Goal: Information Seeking & Learning: Learn about a topic

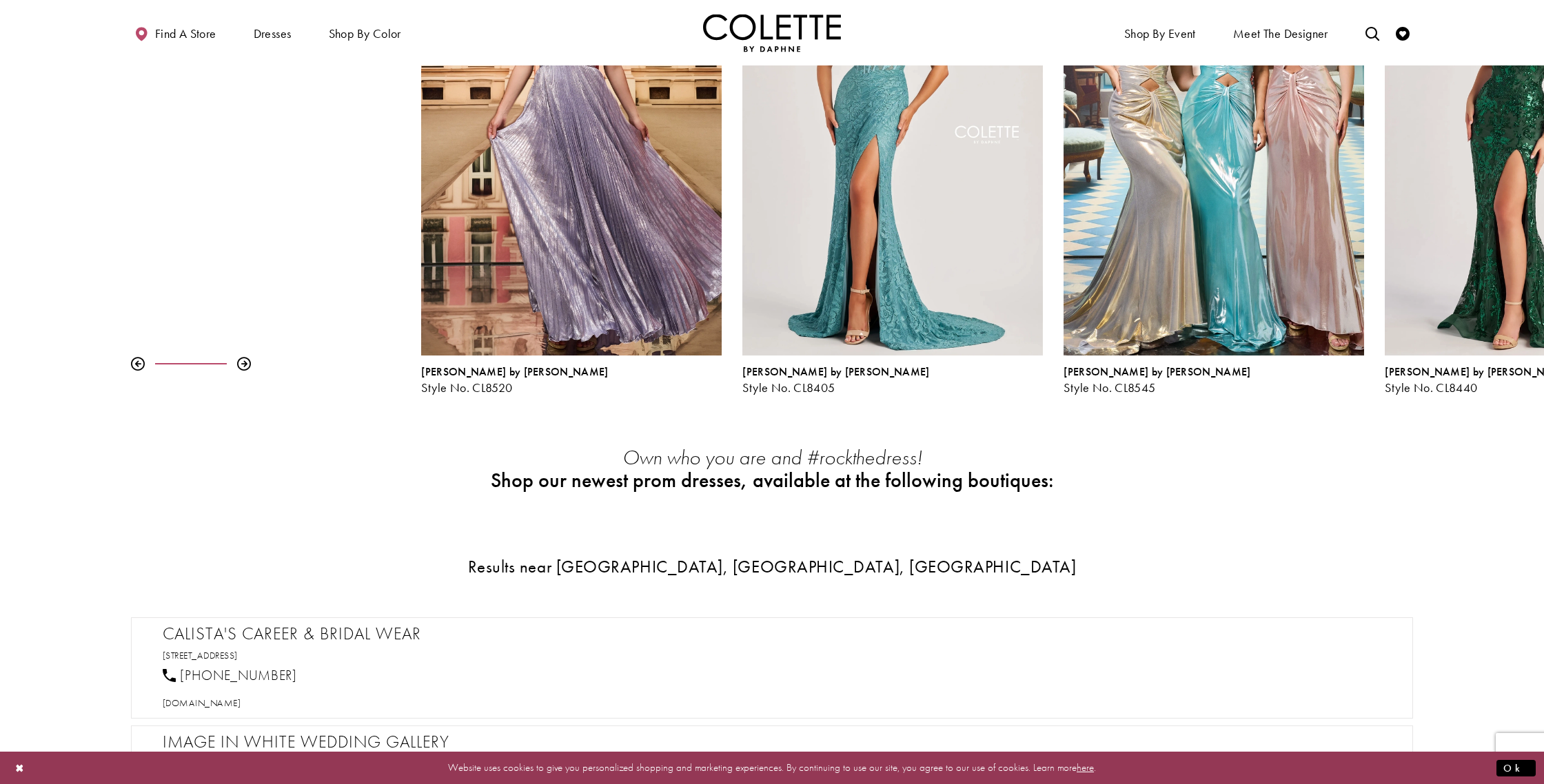
scroll to position [302, 0]
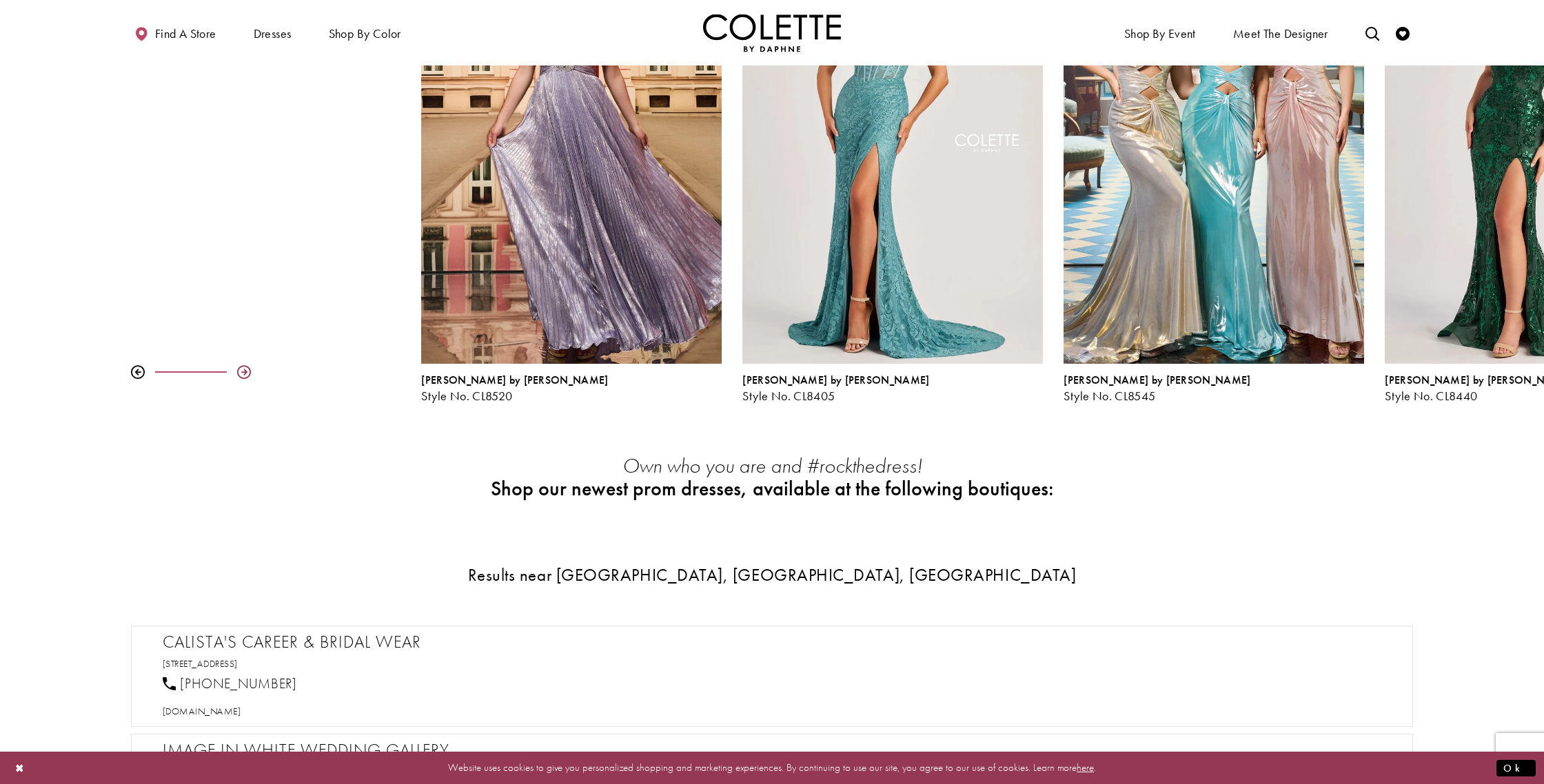
click at [248, 375] on div at bounding box center [244, 372] width 14 height 14
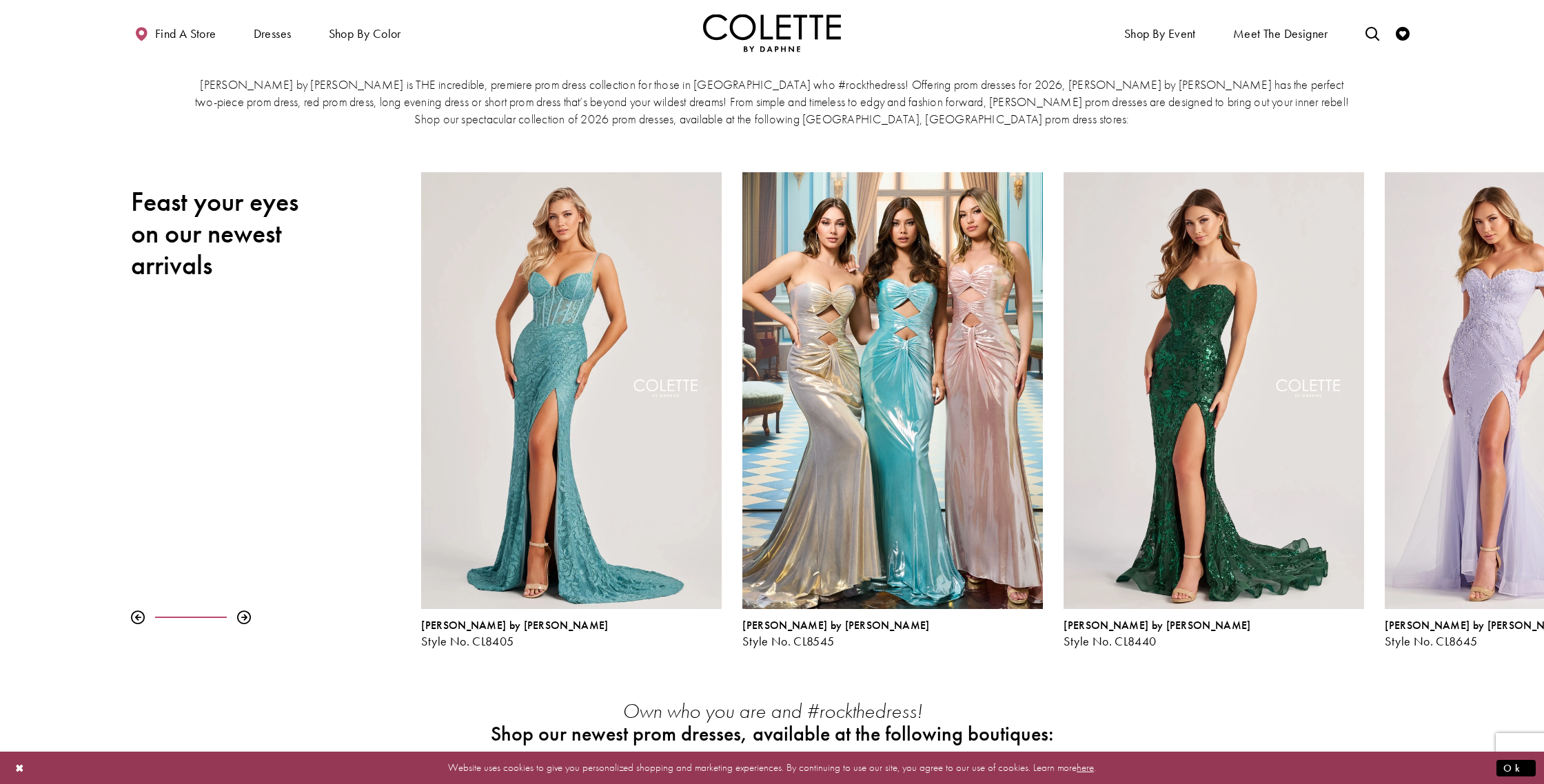
scroll to position [55, 0]
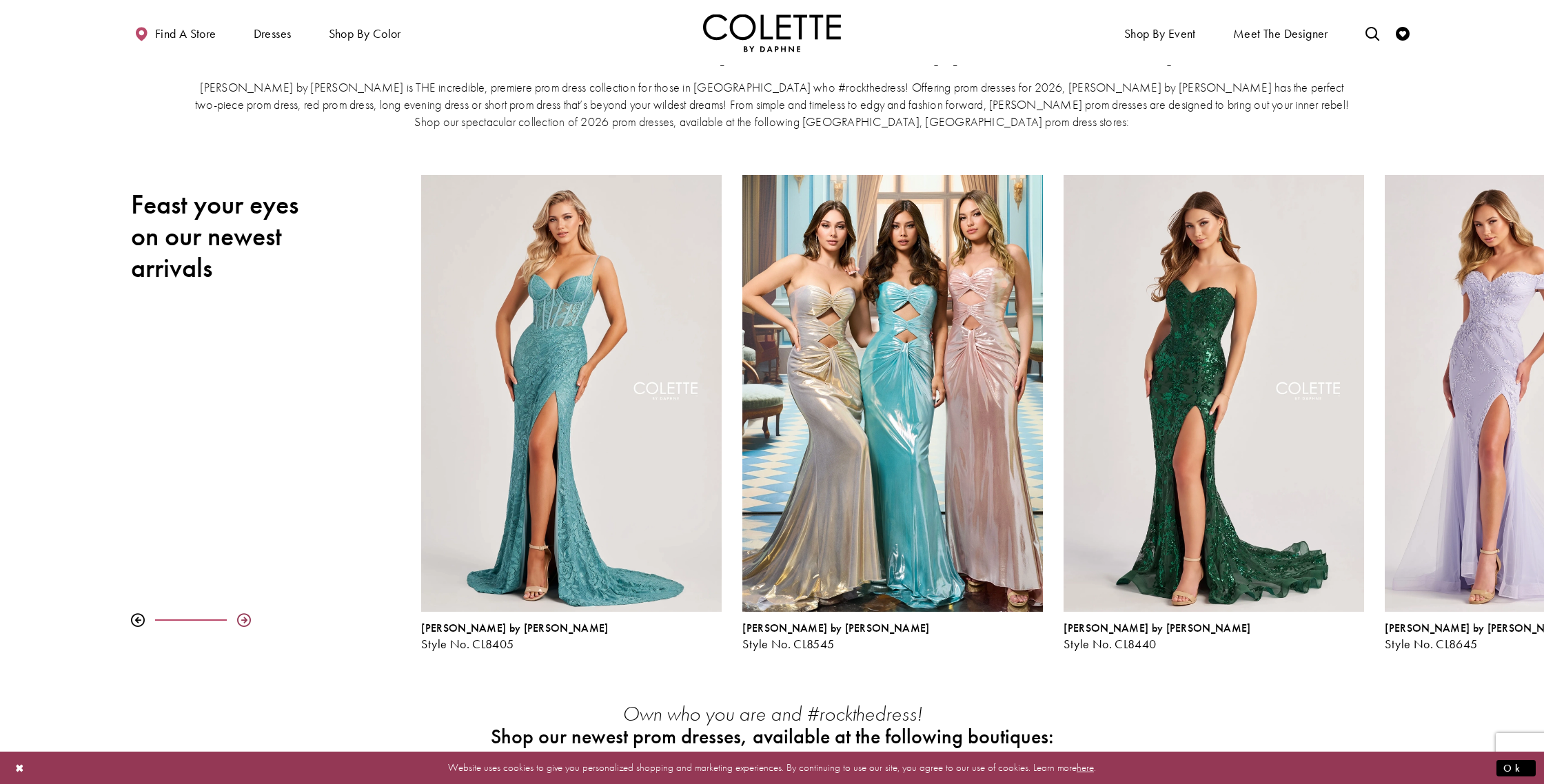
click at [244, 617] on div at bounding box center [244, 620] width 14 height 14
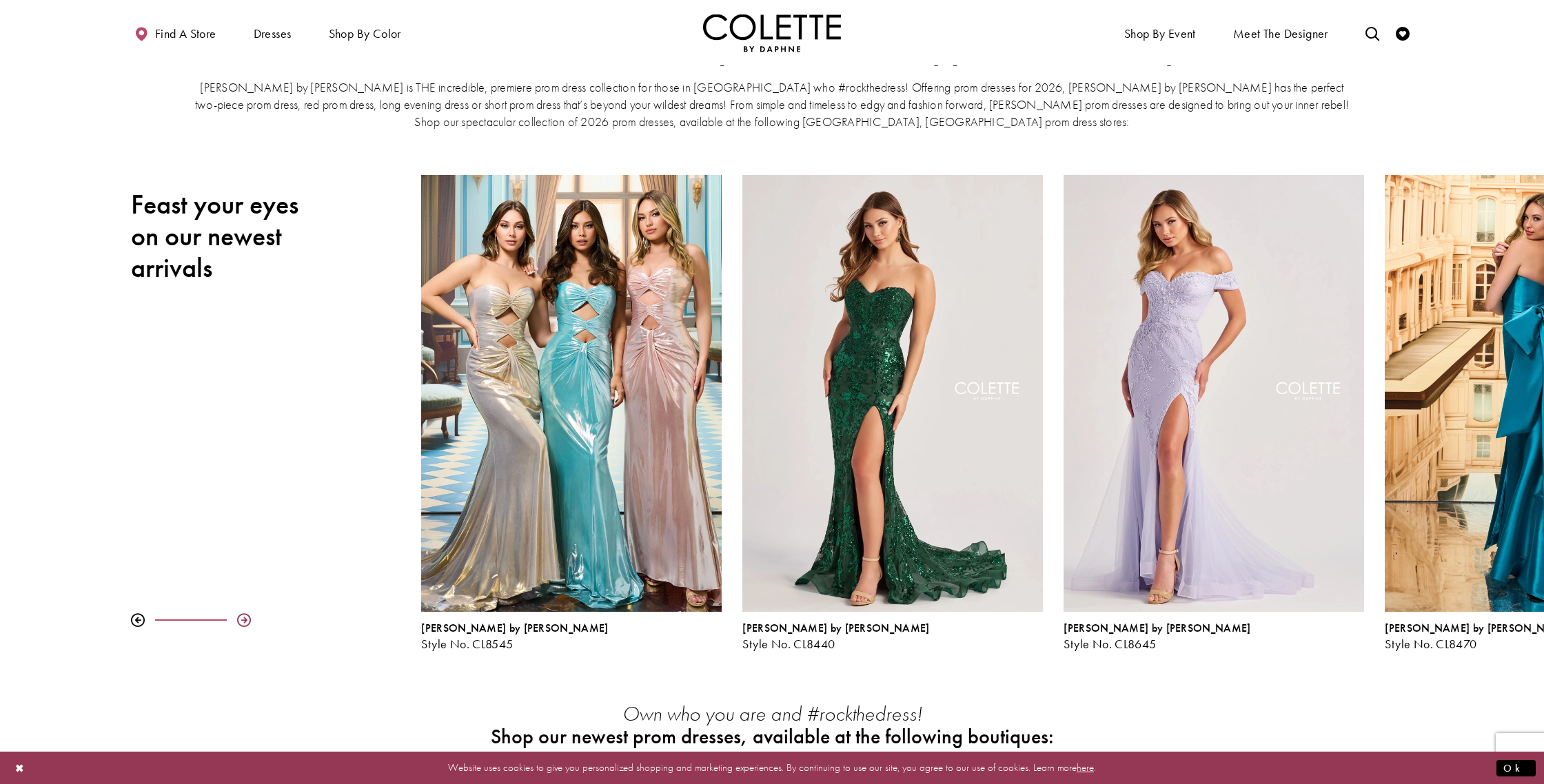
click at [244, 617] on div at bounding box center [244, 620] width 14 height 14
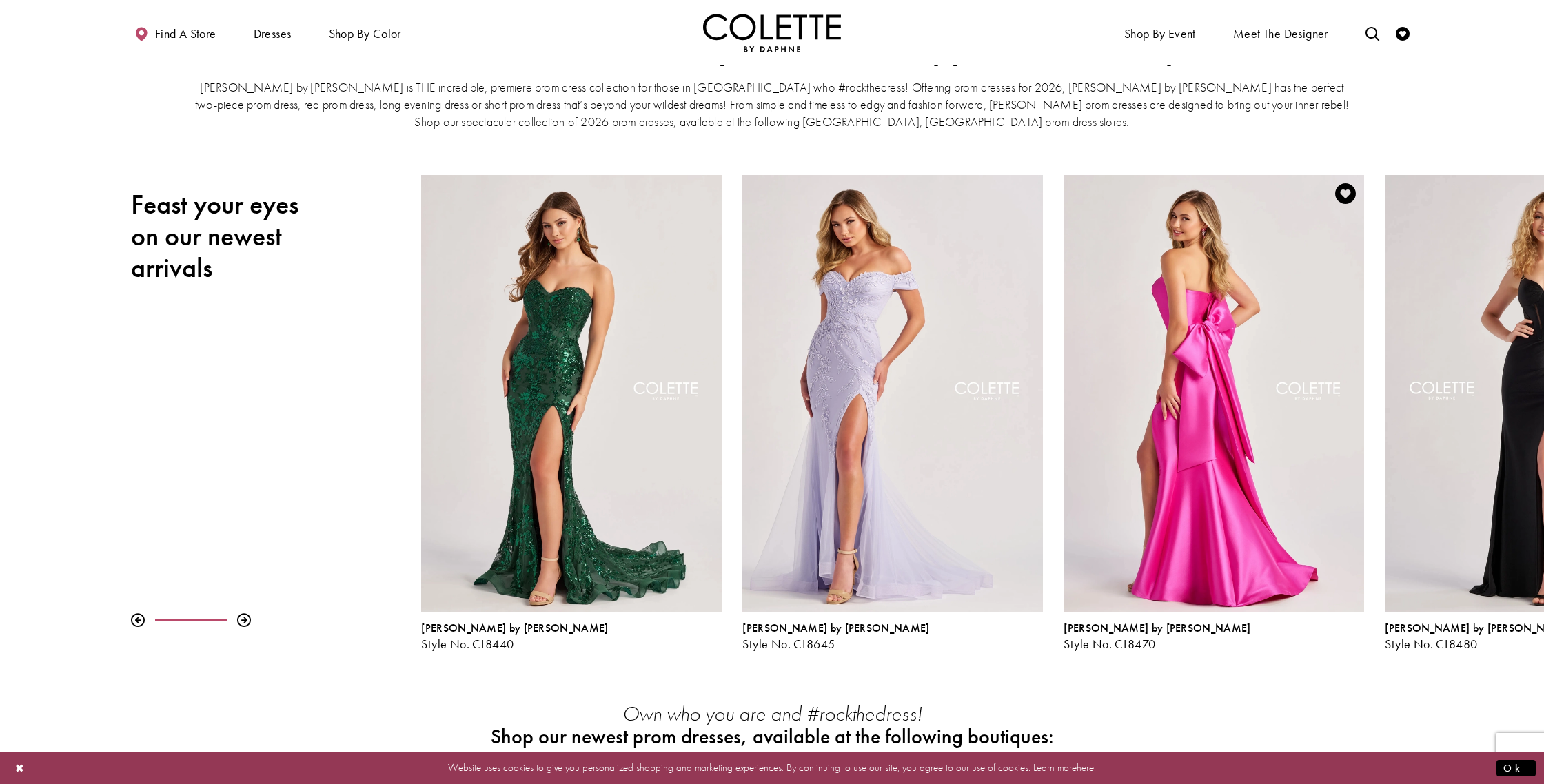
click at [1271, 231] on div "Visit Colette by Daphne Style No. CL8470 Page" at bounding box center [1214, 394] width 301 height 437
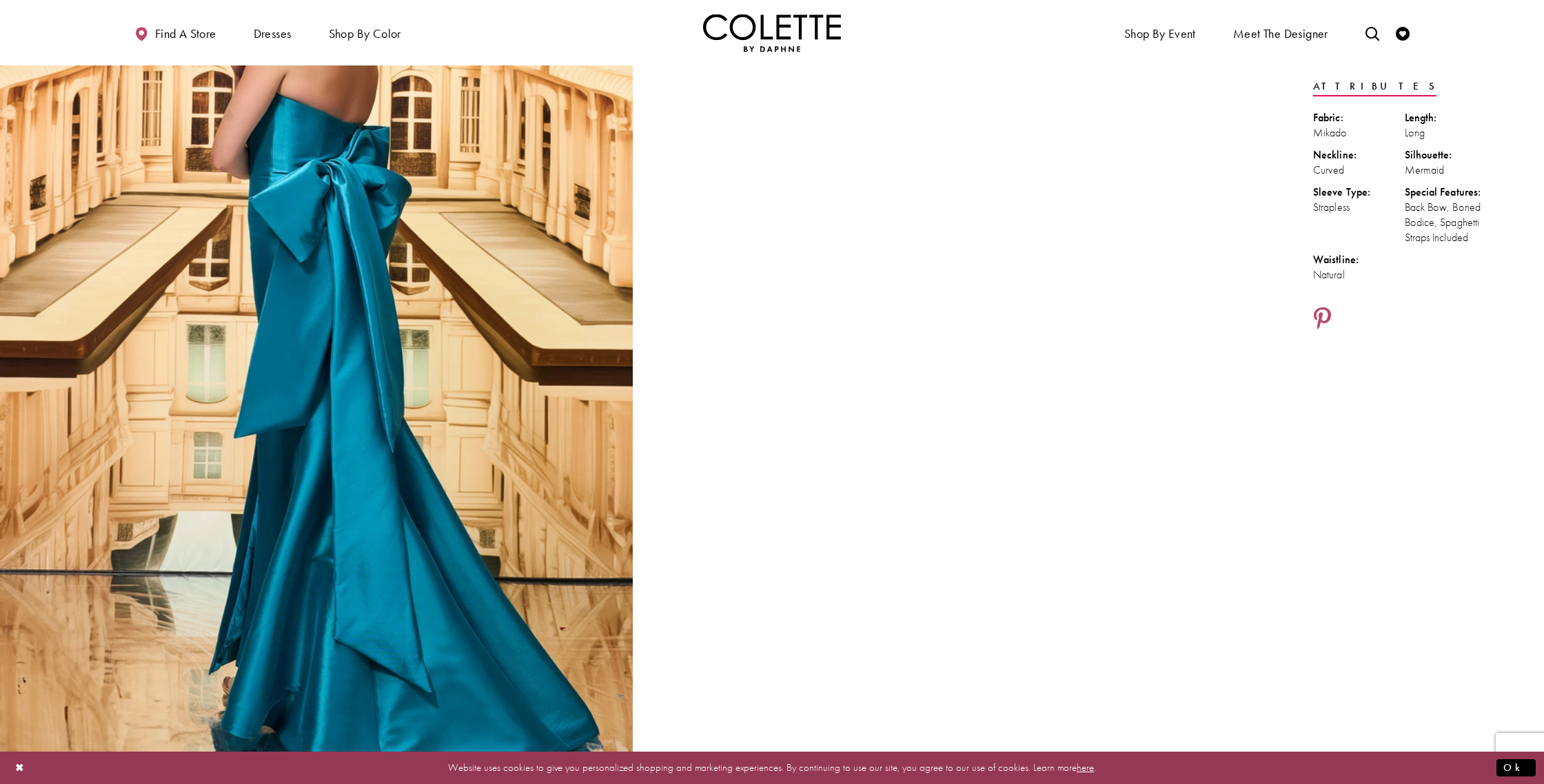
scroll to position [185, 0]
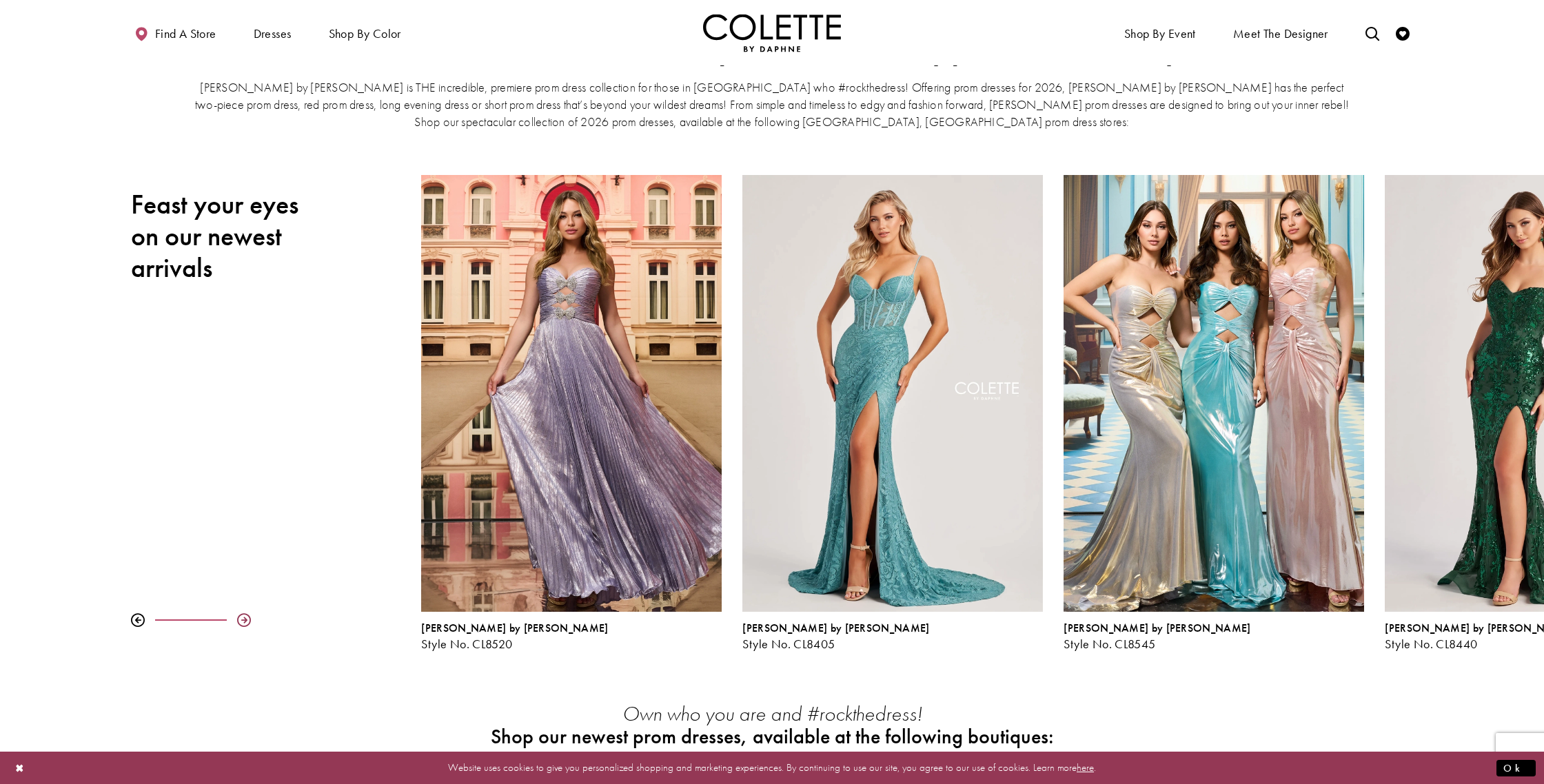
click at [246, 619] on div at bounding box center [244, 620] width 14 height 14
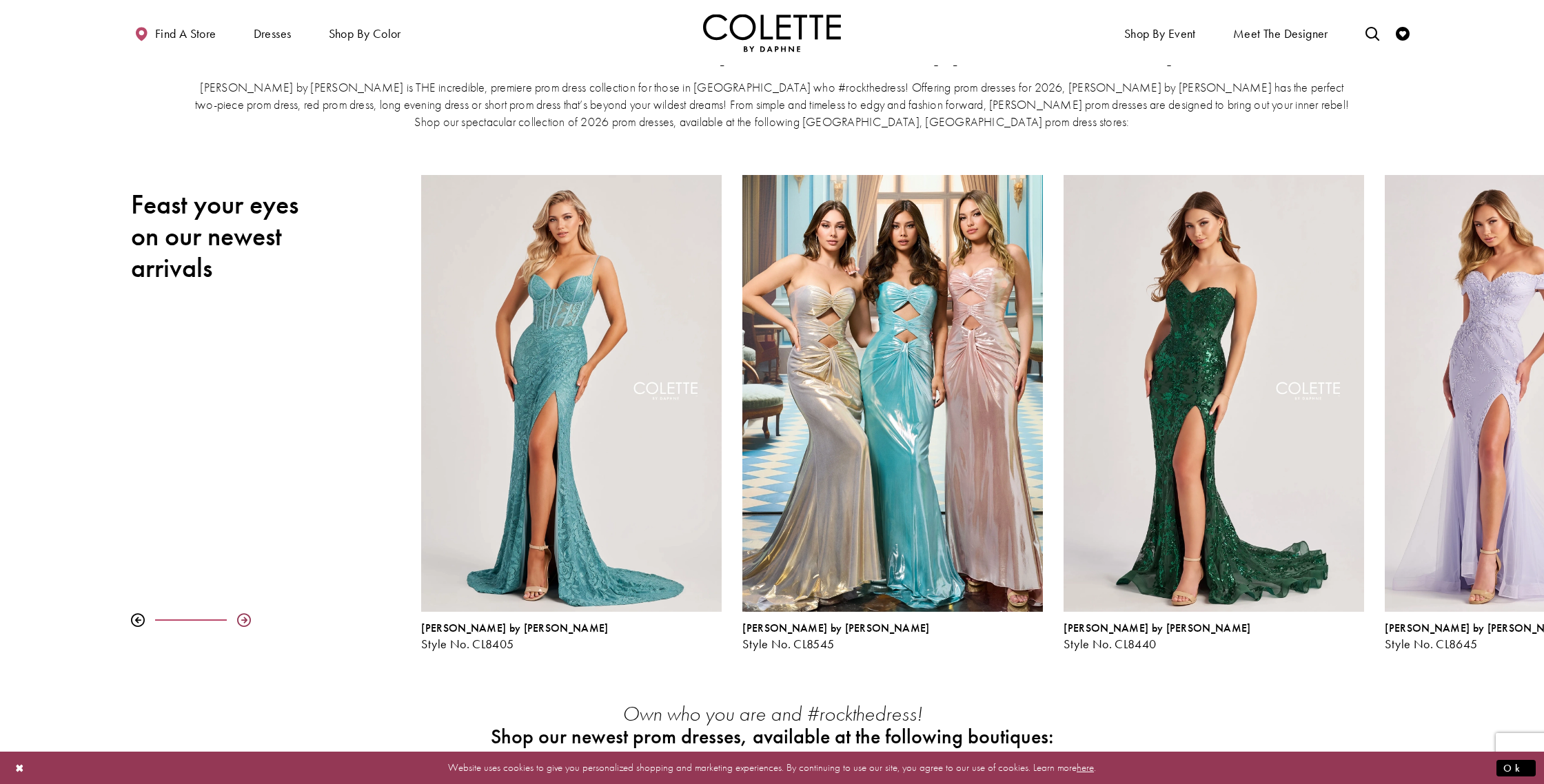
click at [246, 619] on div at bounding box center [244, 620] width 14 height 14
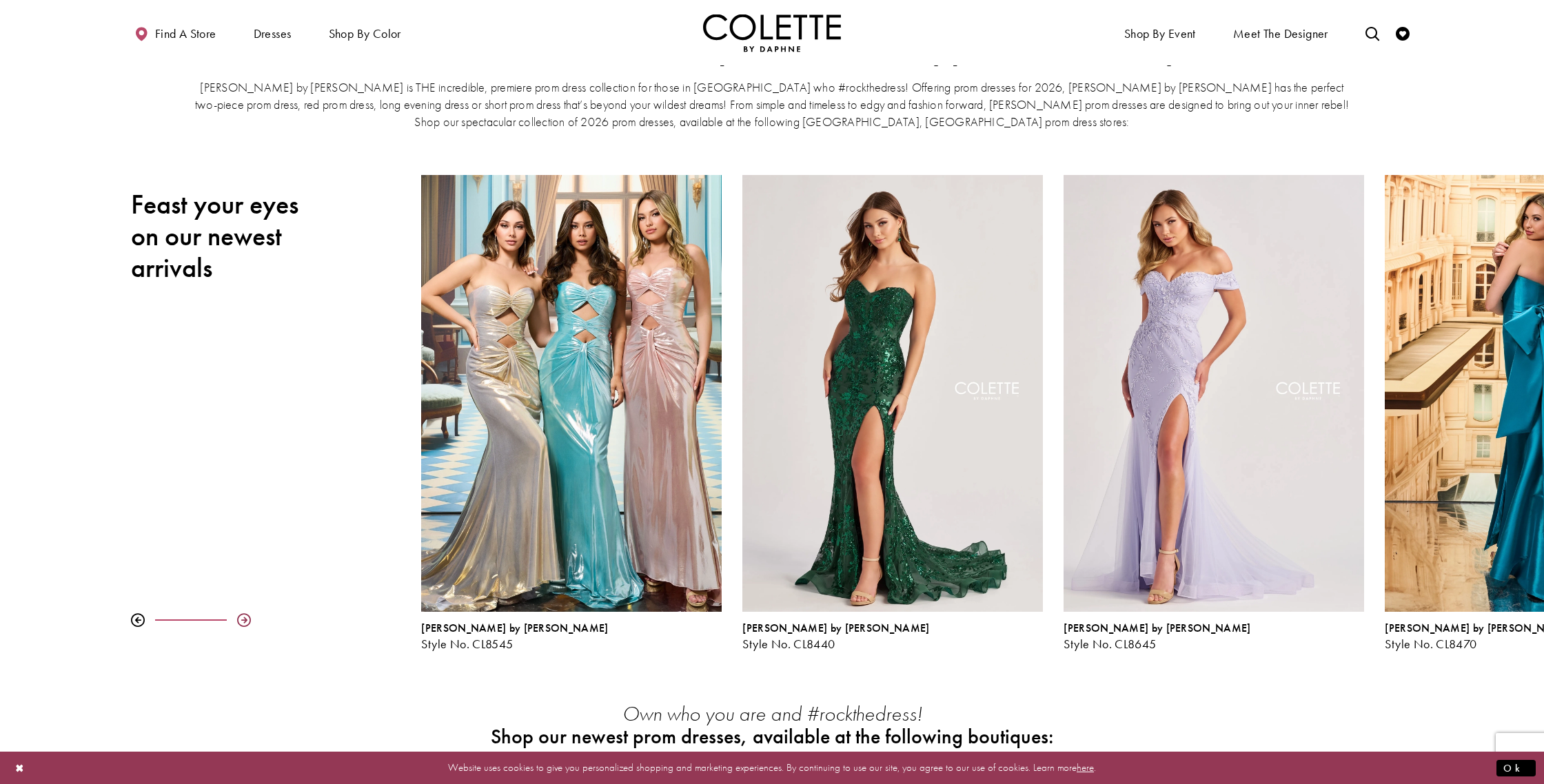
click at [246, 619] on div at bounding box center [244, 620] width 14 height 14
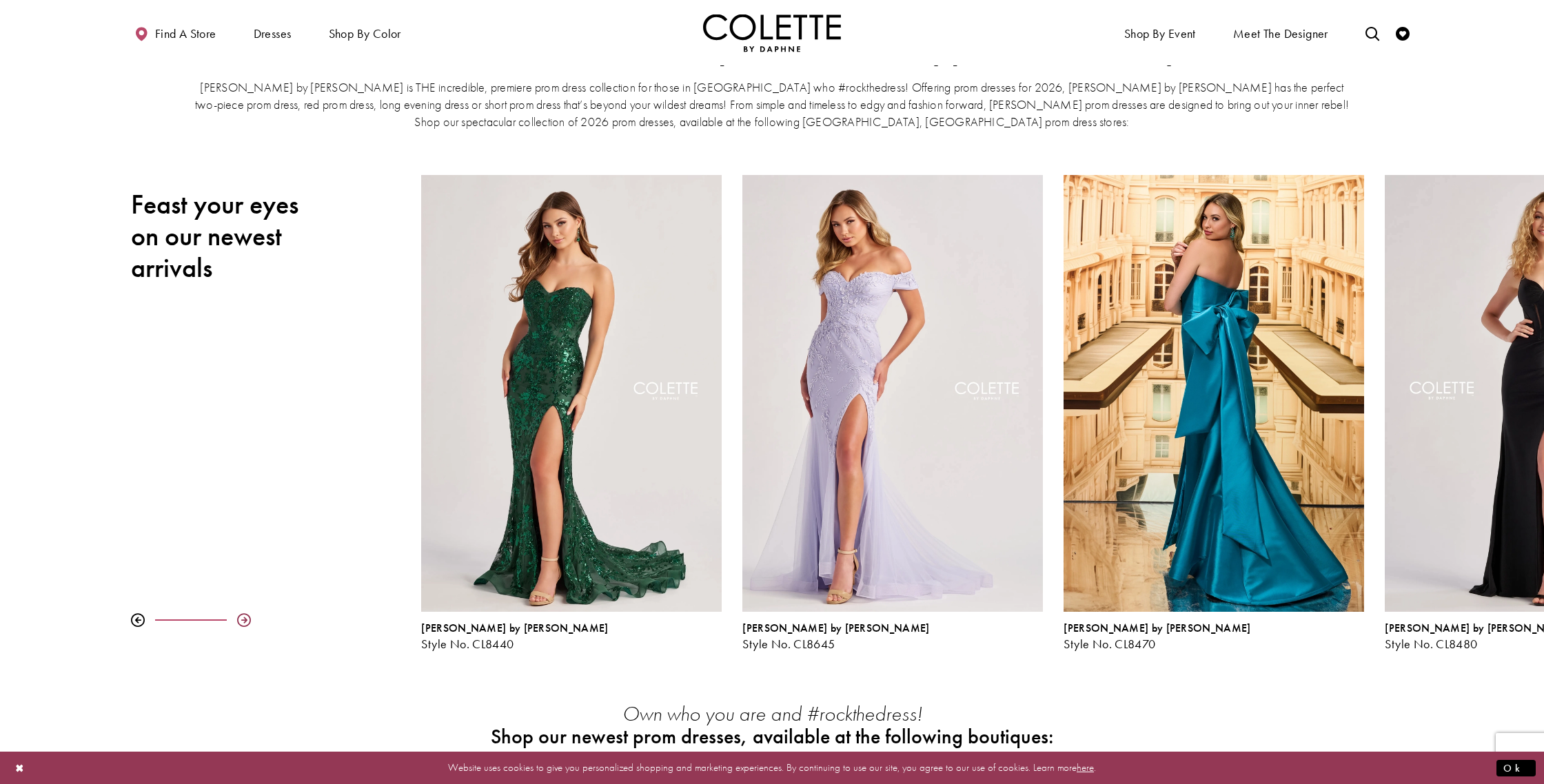
click at [246, 619] on div at bounding box center [244, 620] width 14 height 14
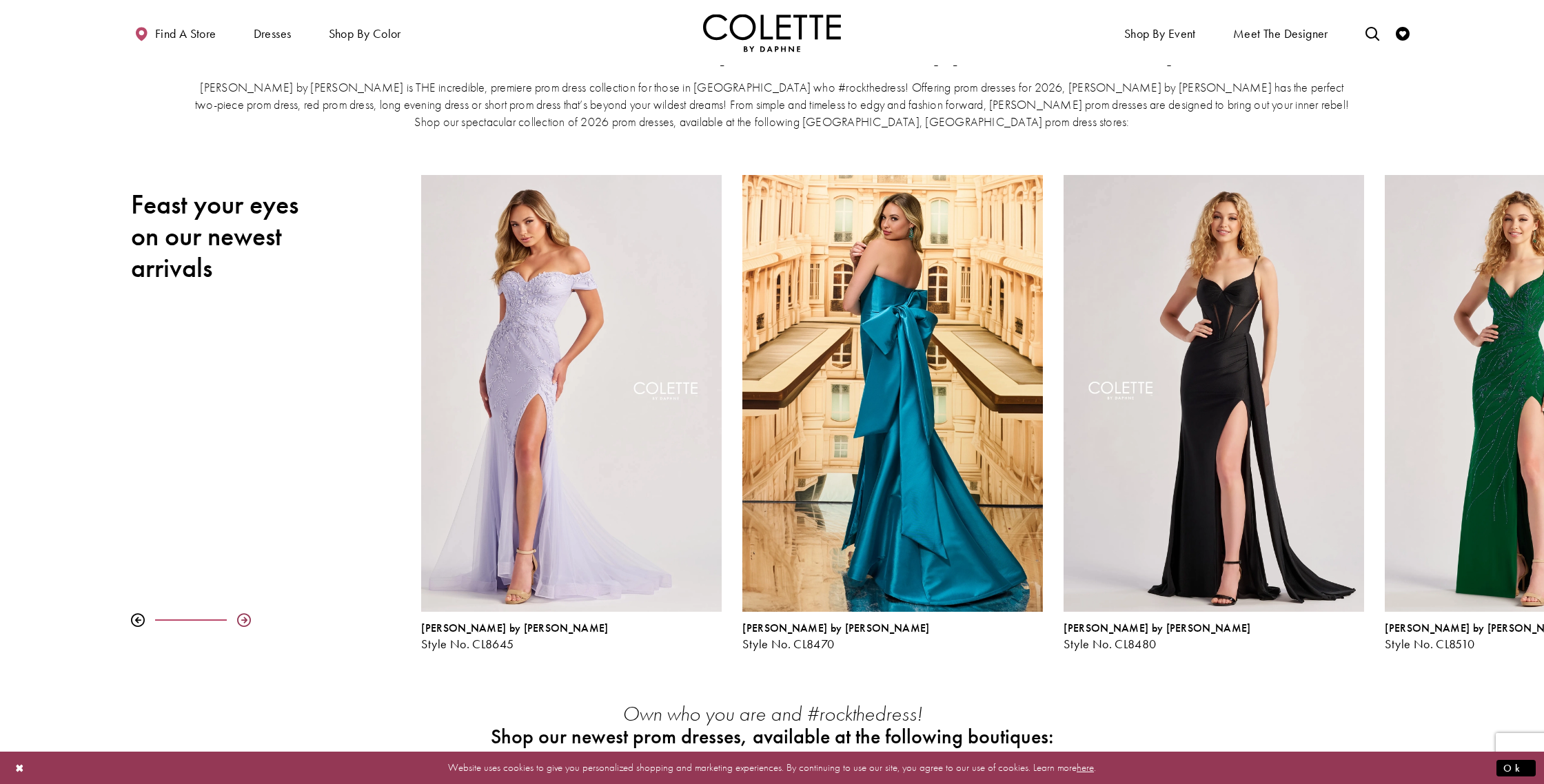
click at [246, 619] on div at bounding box center [244, 620] width 14 height 14
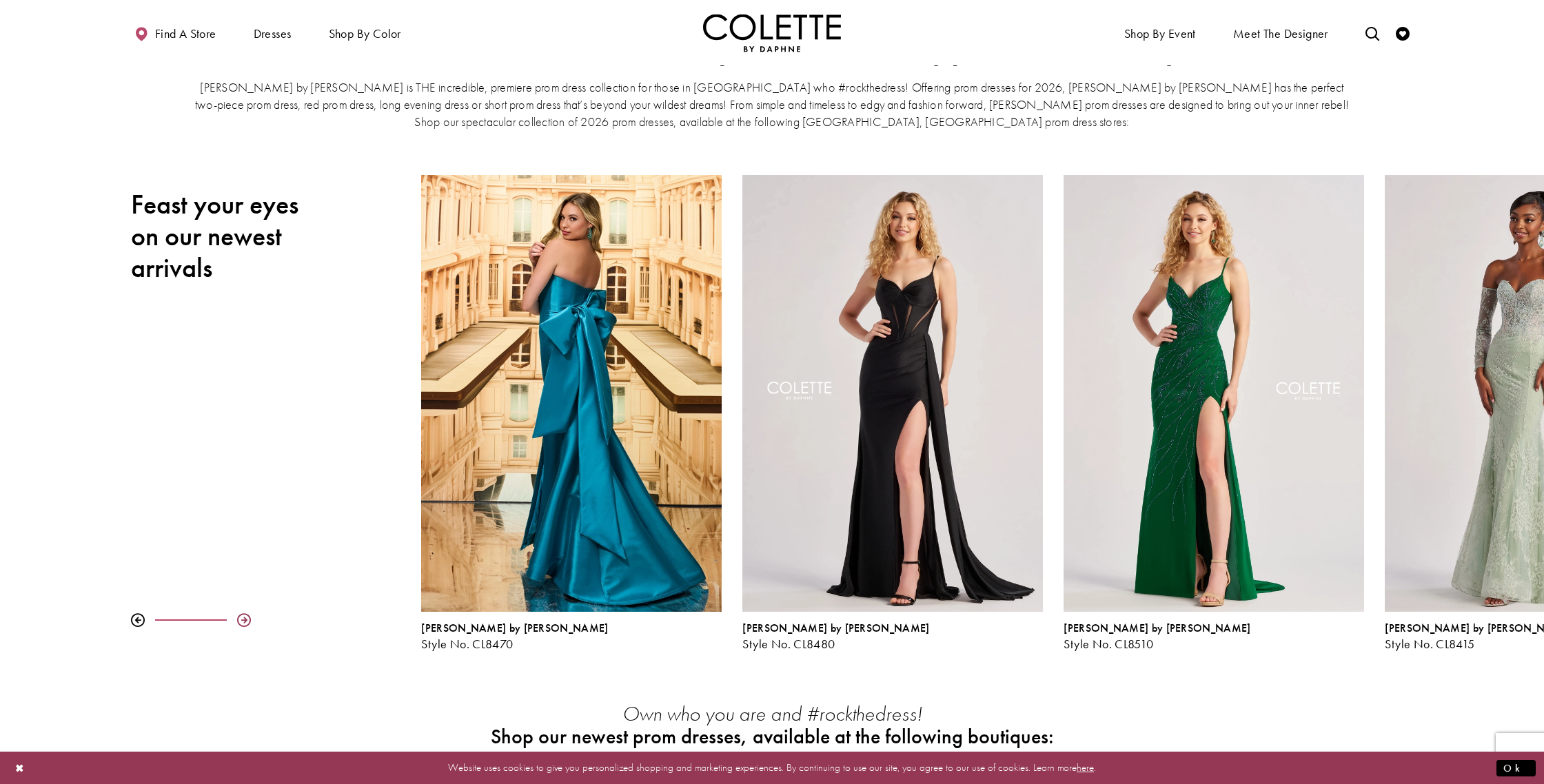
click at [246, 619] on div at bounding box center [244, 620] width 14 height 14
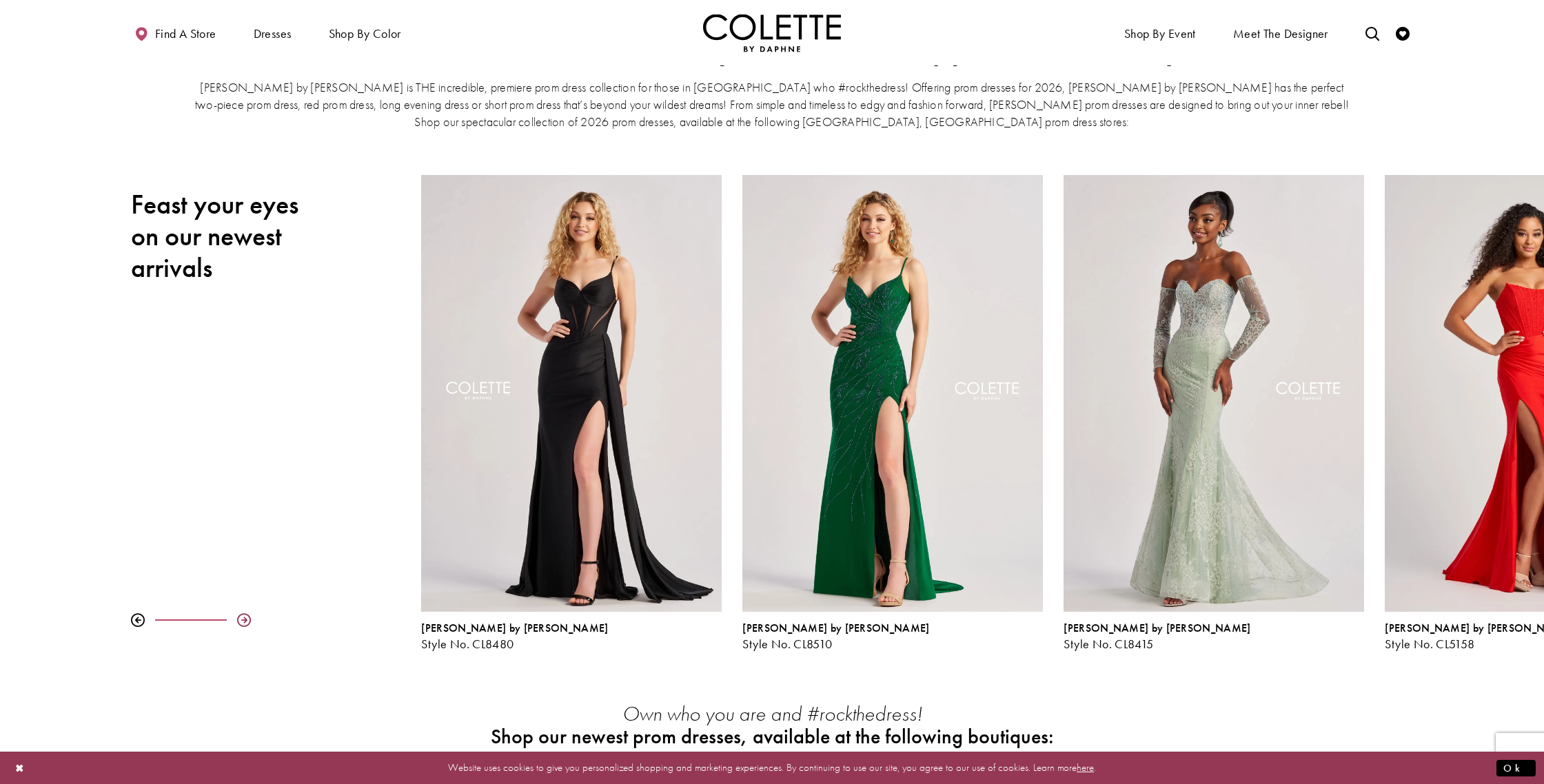
click at [246, 619] on div at bounding box center [244, 620] width 14 height 14
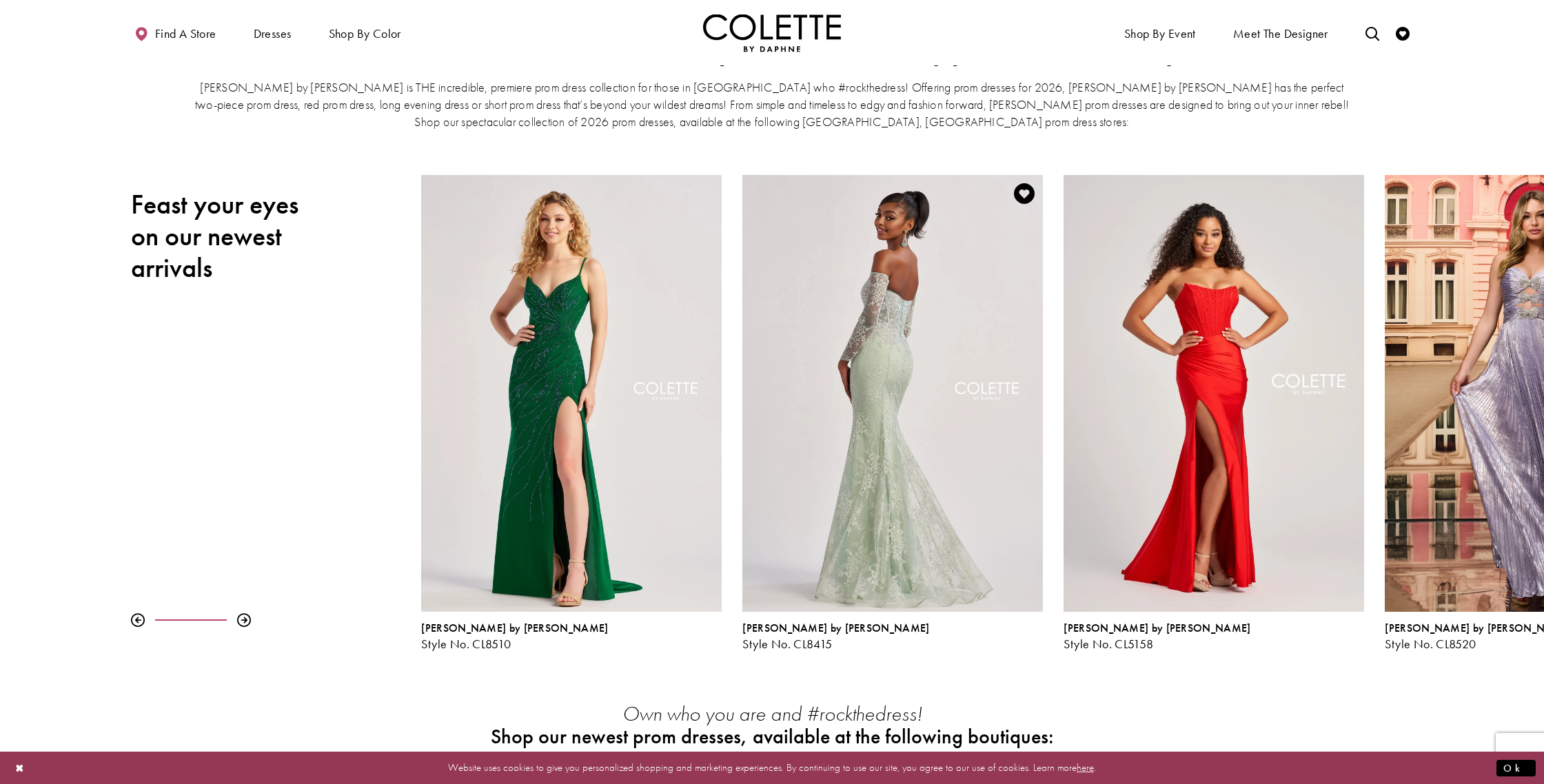
click at [917, 545] on div "Visit Colette by Daphne Style No. CL8415 Page" at bounding box center [893, 394] width 301 height 437
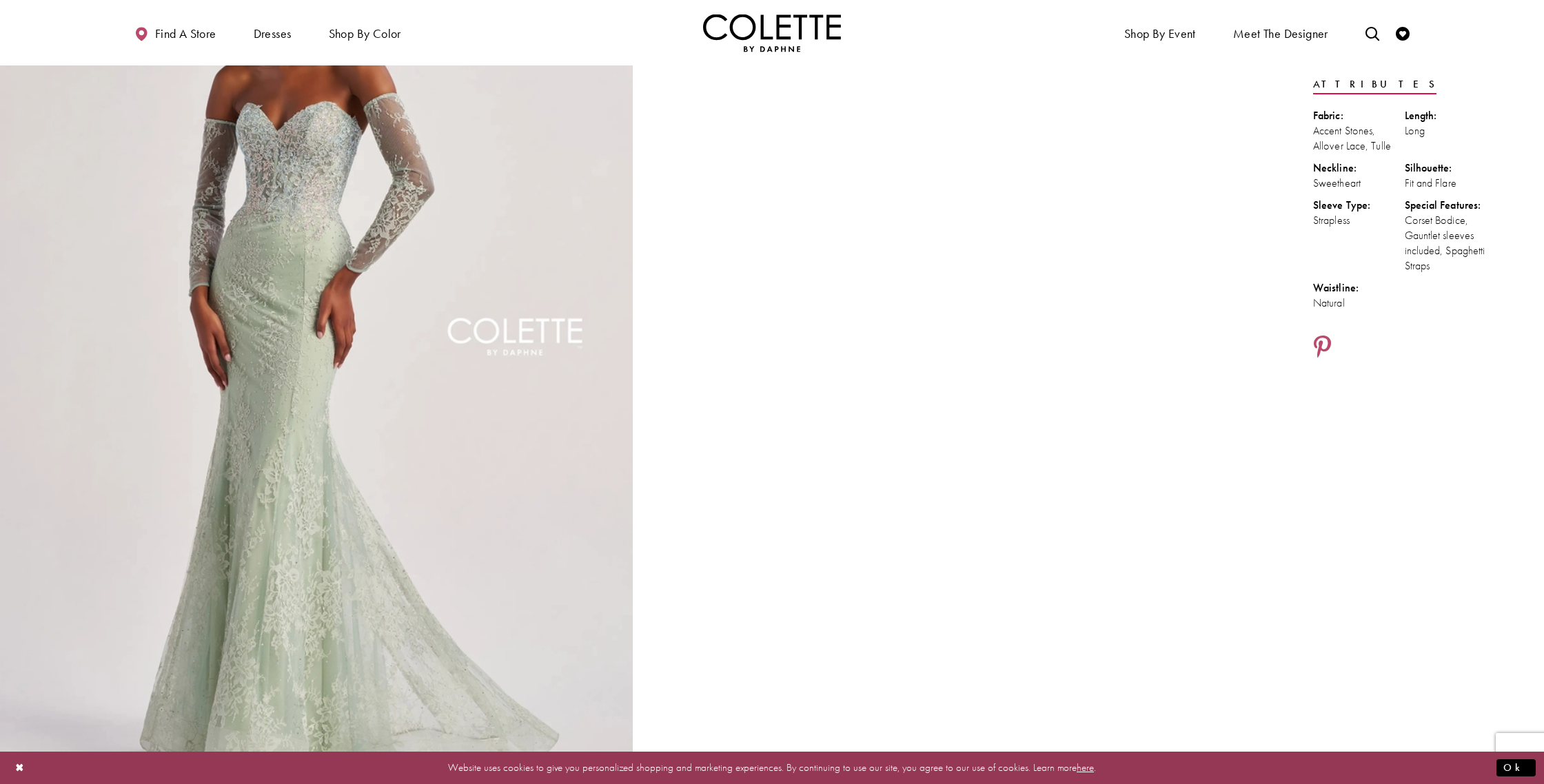
scroll to position [182, 0]
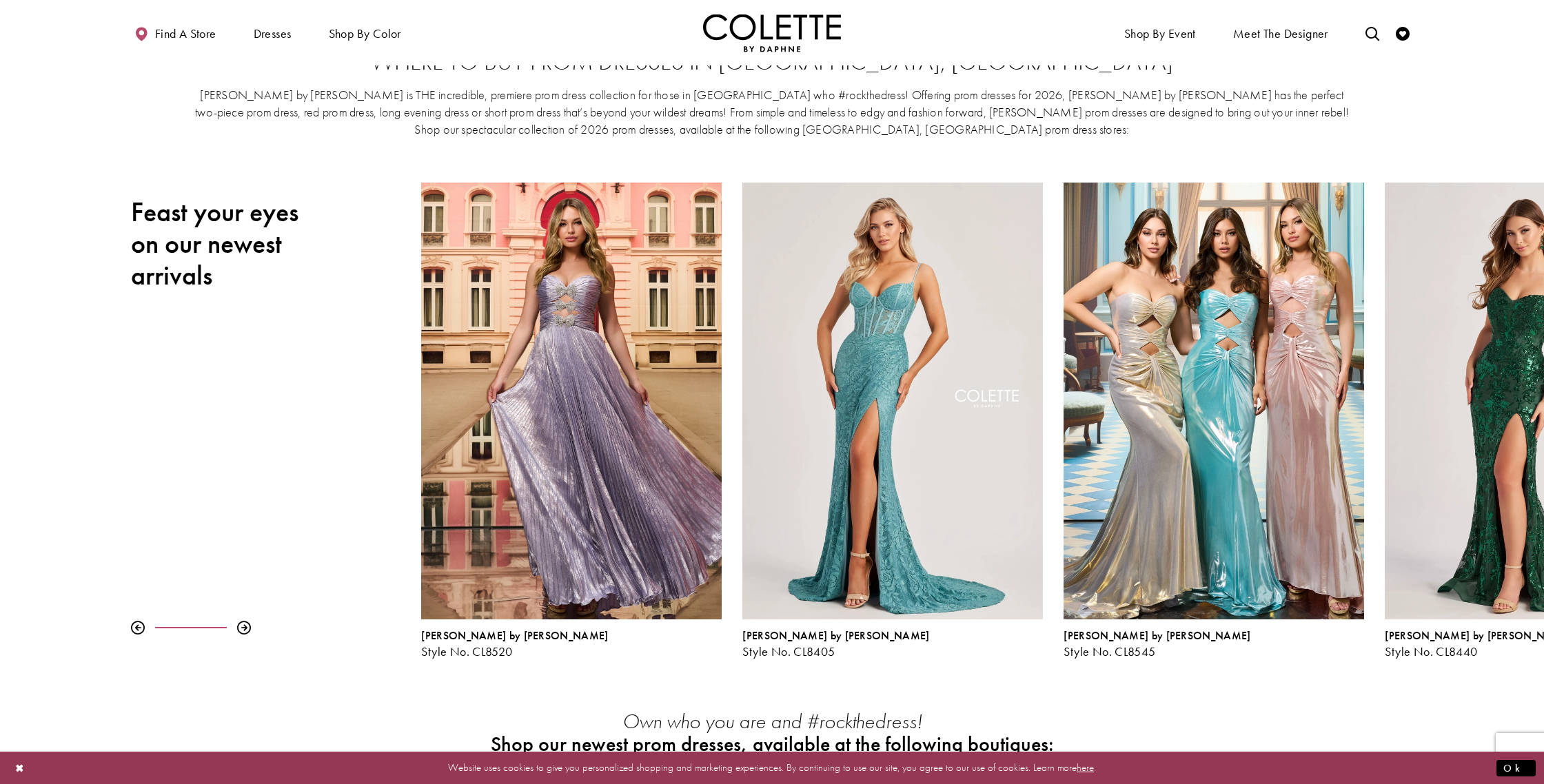
scroll to position [48, 0]
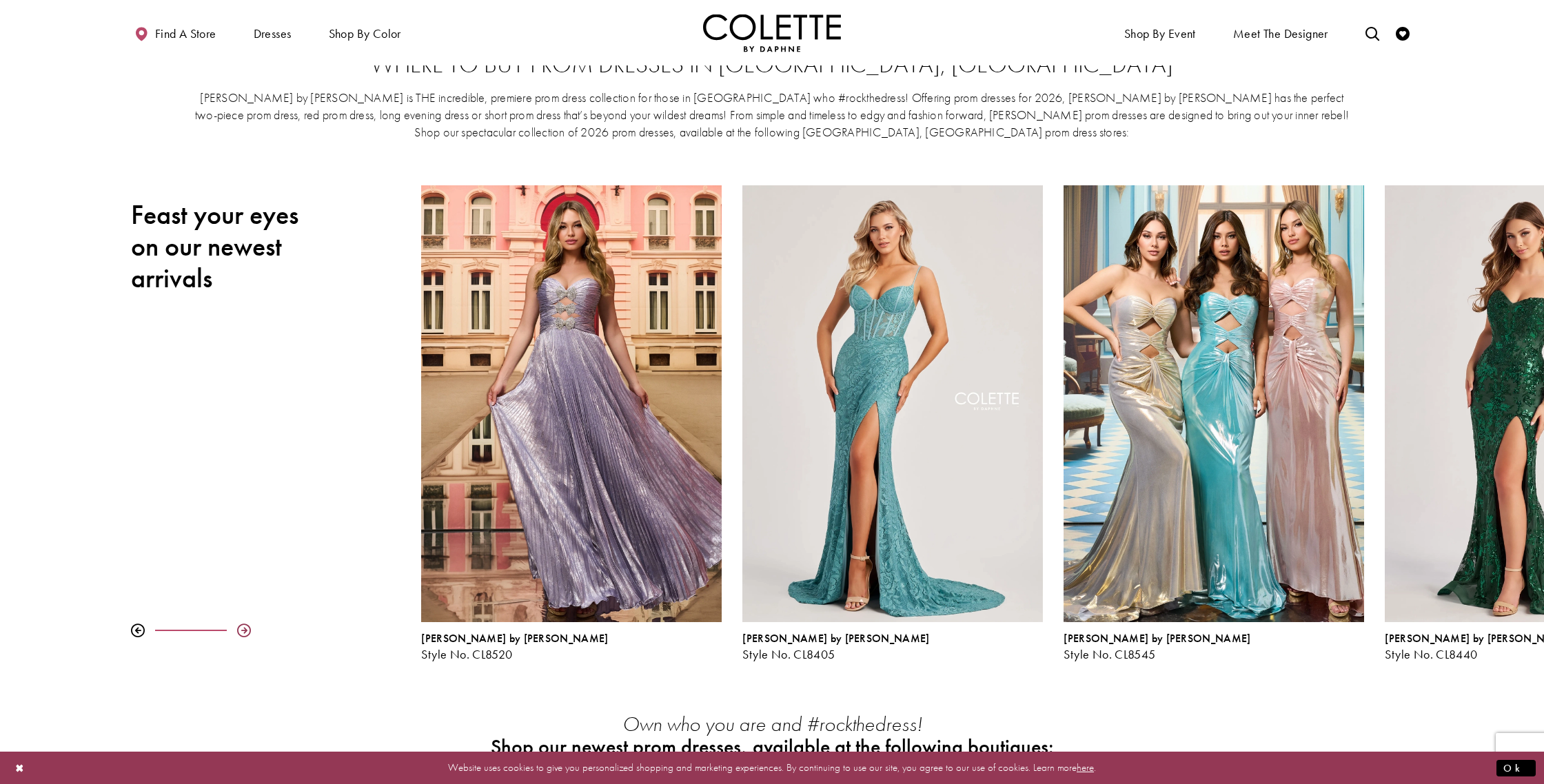
click at [248, 625] on div at bounding box center [244, 631] width 14 height 14
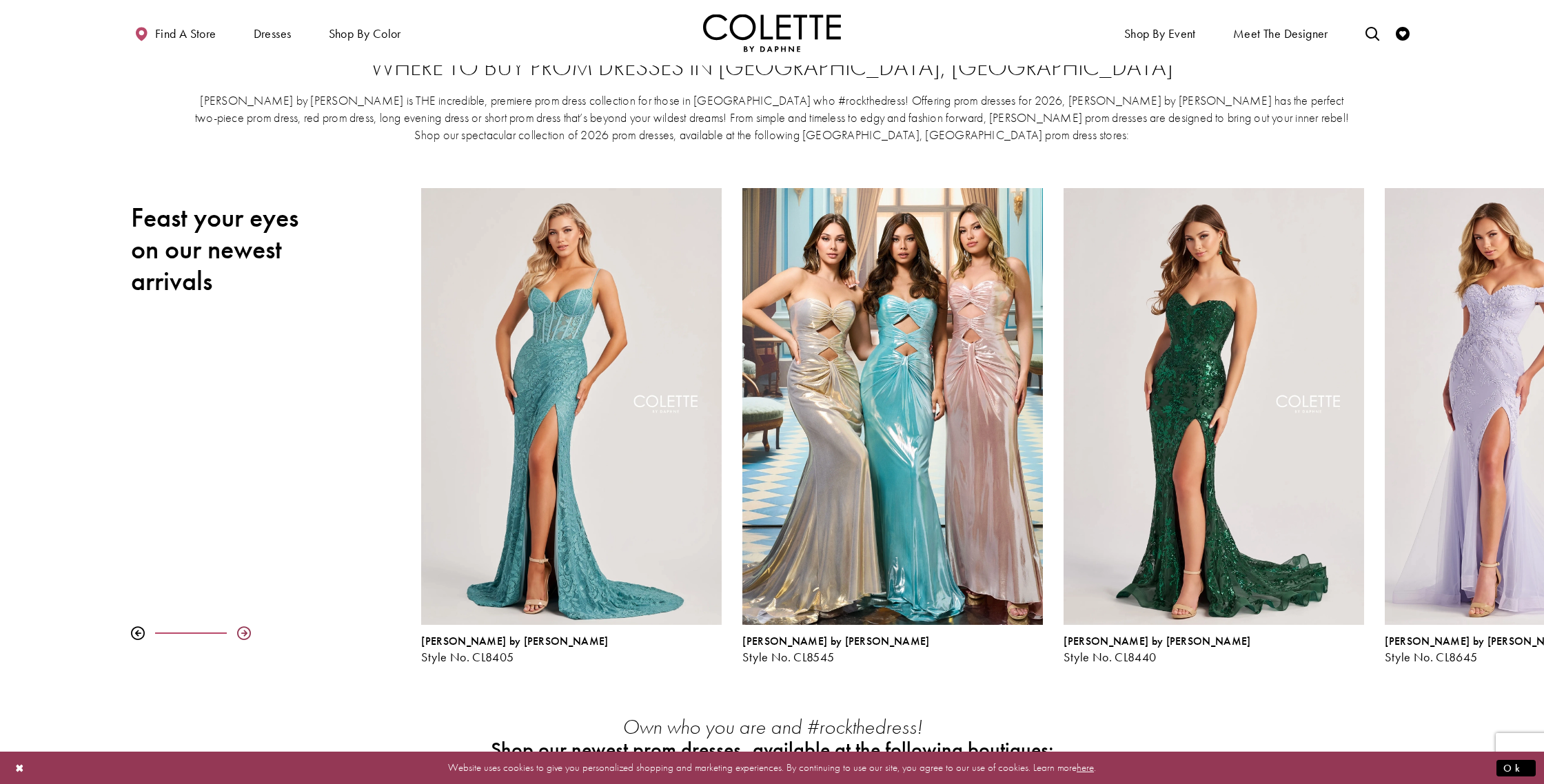
click at [248, 625] on div "Pause autoplay Previous Slide Next Slide 0 1 2 3 4 5 6 7 8 9 Colette by Daphne …" at bounding box center [772, 426] width 1544 height 476
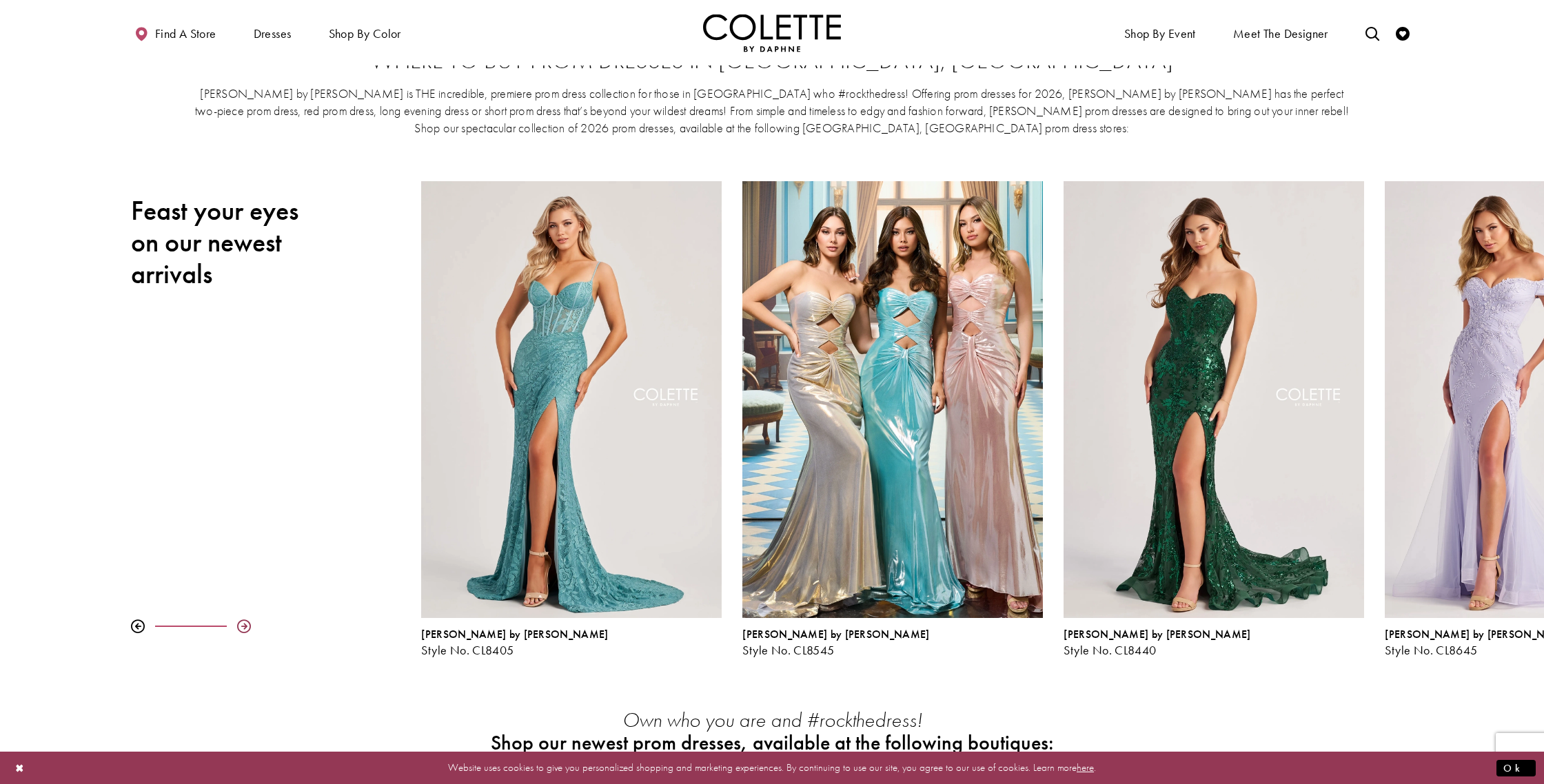
click at [244, 622] on div at bounding box center [244, 626] width 14 height 14
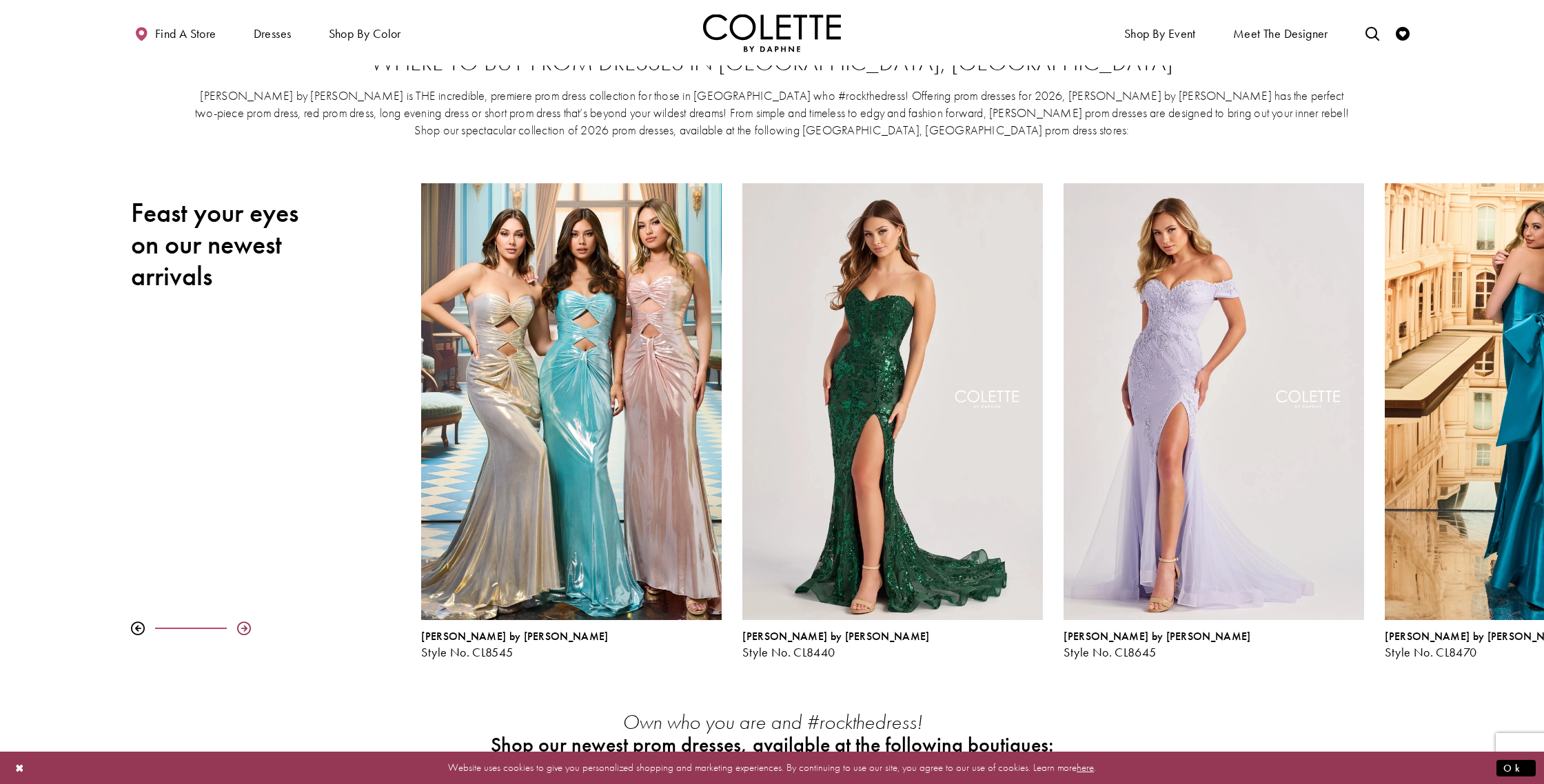
click at [244, 622] on div "Pause autoplay Previous Slide Next Slide 0 1 2 3 4 5 6 7 8 9 Colette by Daphne …" at bounding box center [772, 421] width 1544 height 476
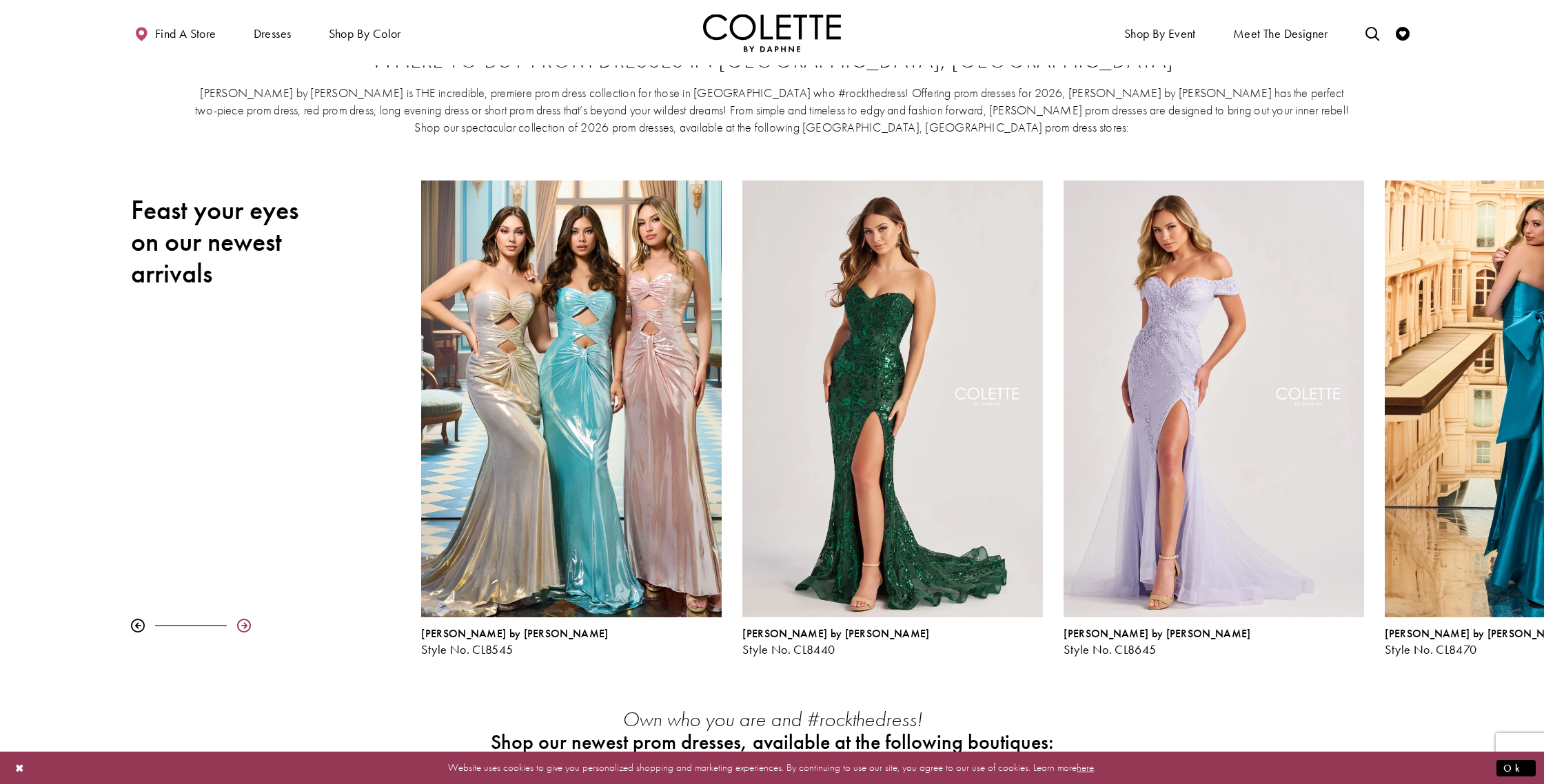
click at [243, 622] on div at bounding box center [244, 626] width 14 height 14
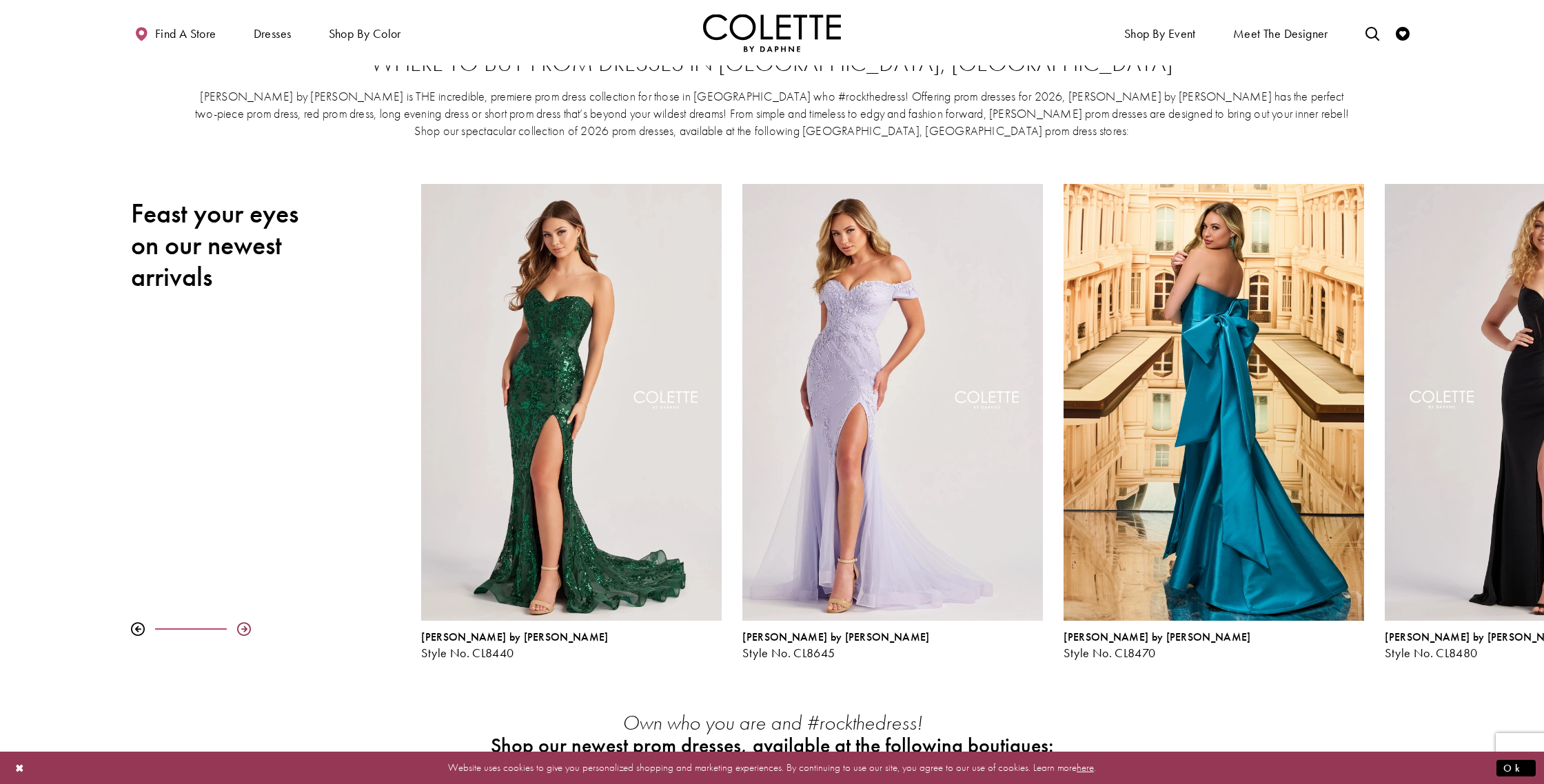
scroll to position [43, 0]
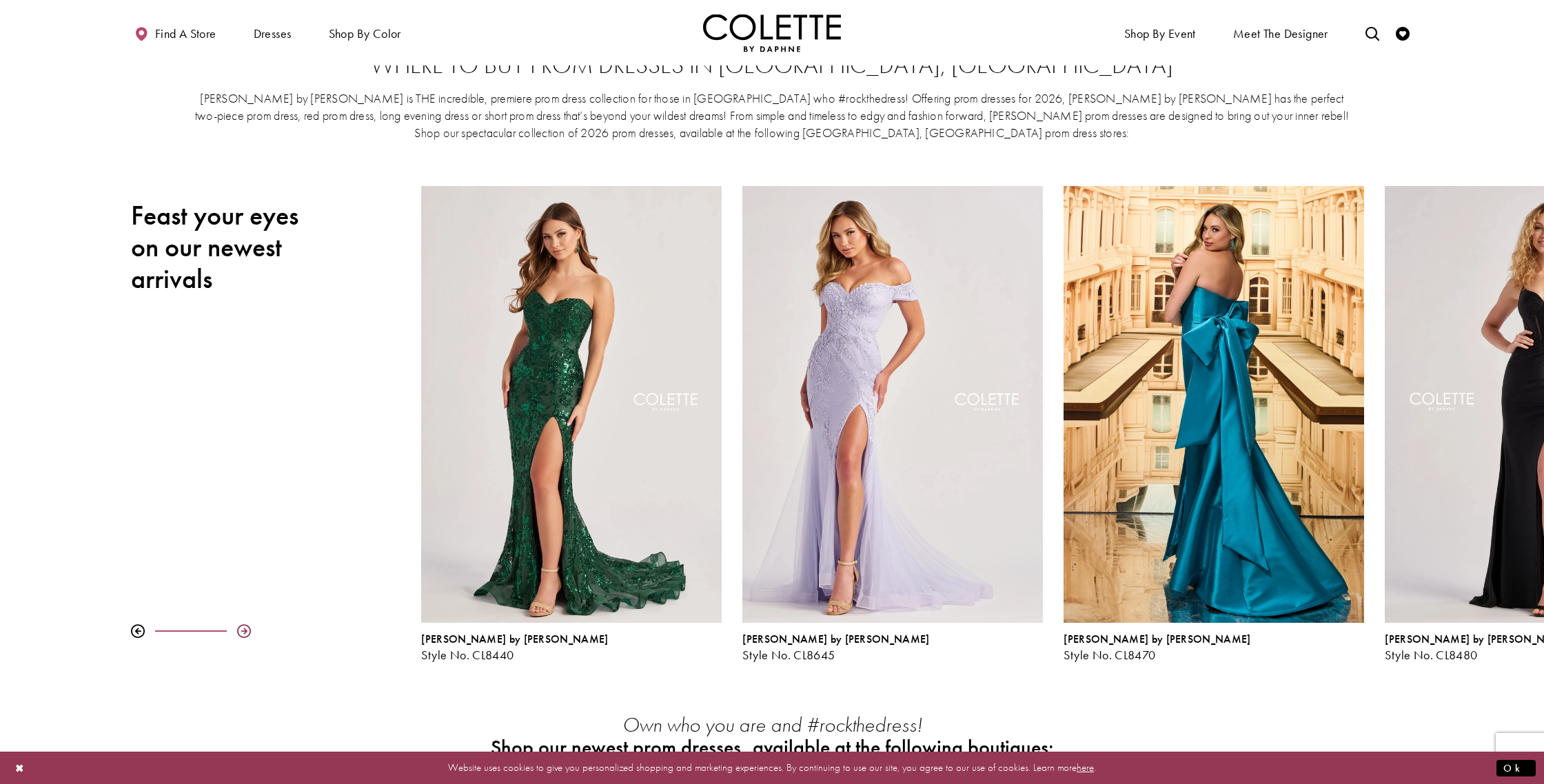
click at [244, 622] on div "Pause autoplay Previous Slide Next Slide 0 1 2 3 4 5 6 7 8 9 Colette by Daphne …" at bounding box center [772, 424] width 1544 height 476
click at [243, 628] on div at bounding box center [244, 631] width 14 height 14
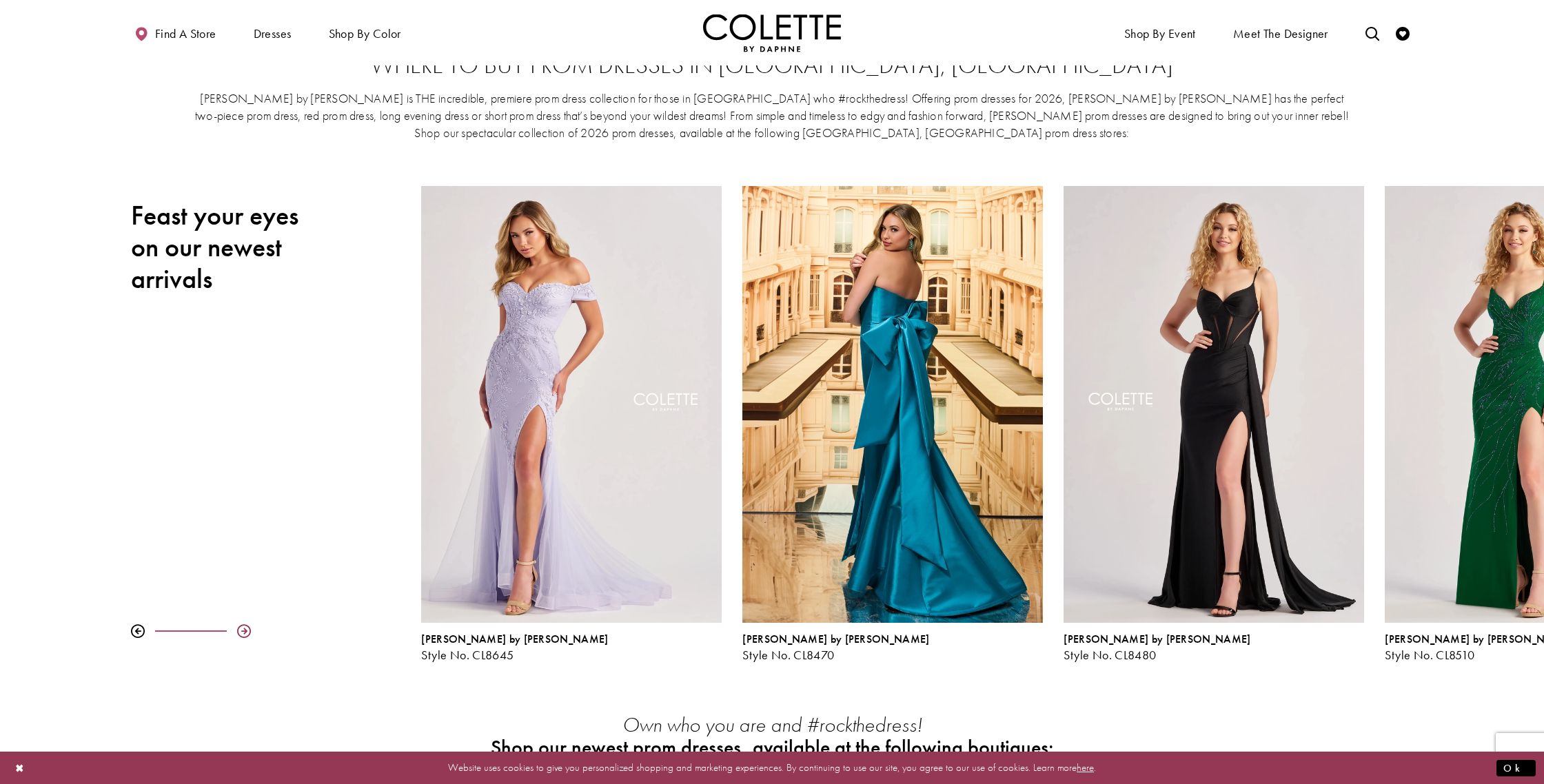
click at [243, 628] on div at bounding box center [244, 631] width 14 height 14
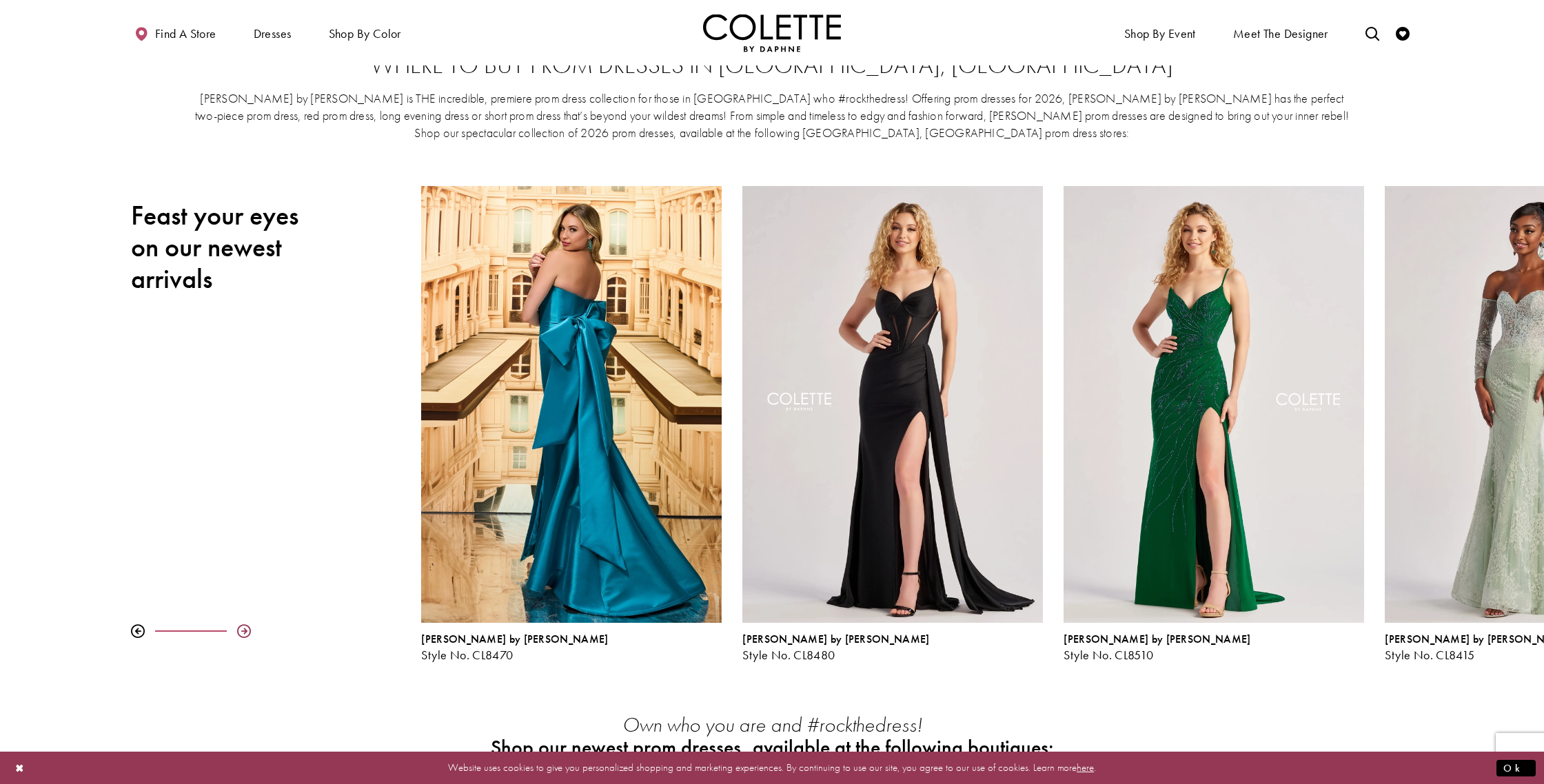
click at [243, 628] on div at bounding box center [244, 631] width 14 height 14
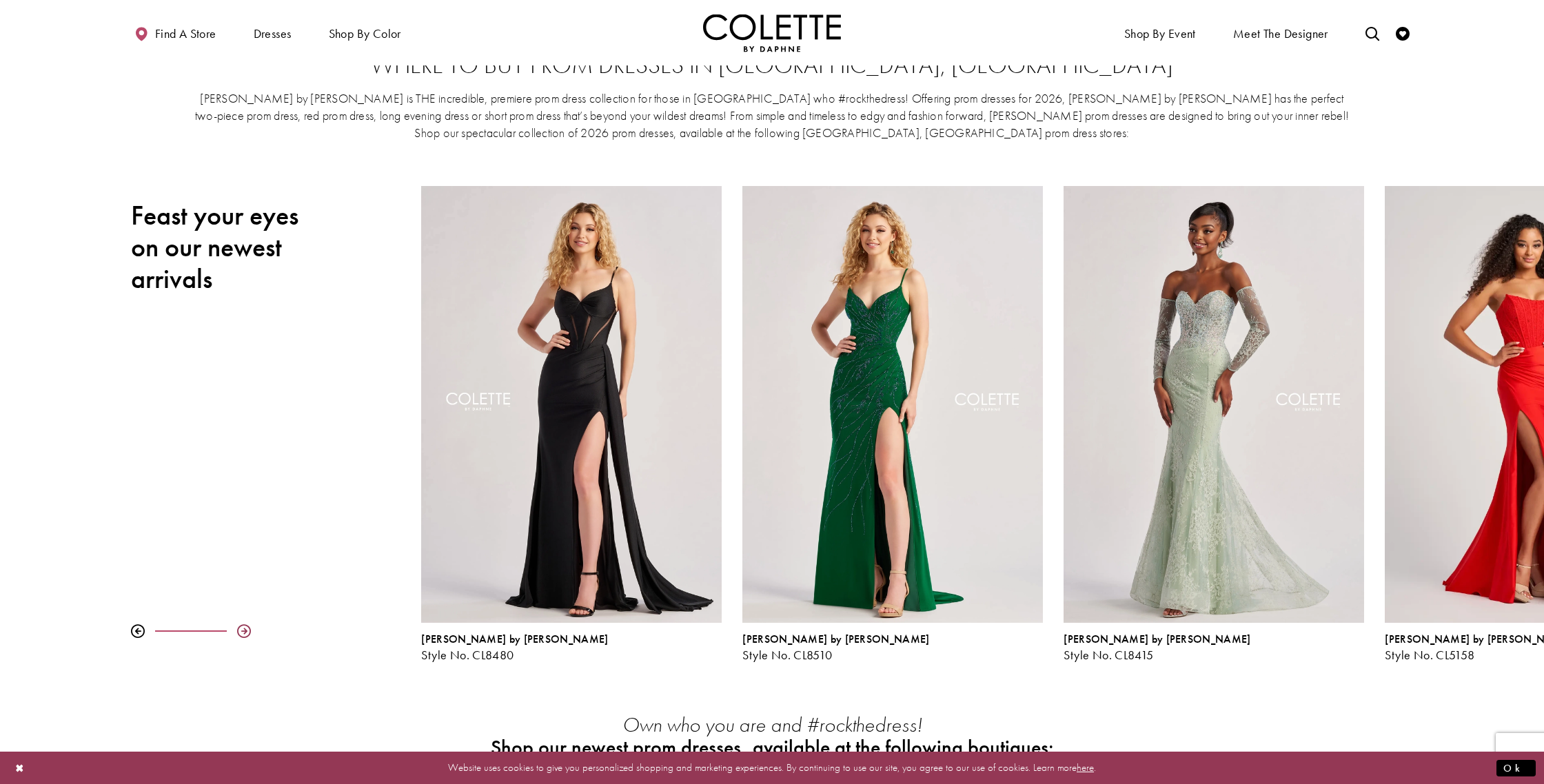
click at [243, 628] on div at bounding box center [244, 631] width 14 height 14
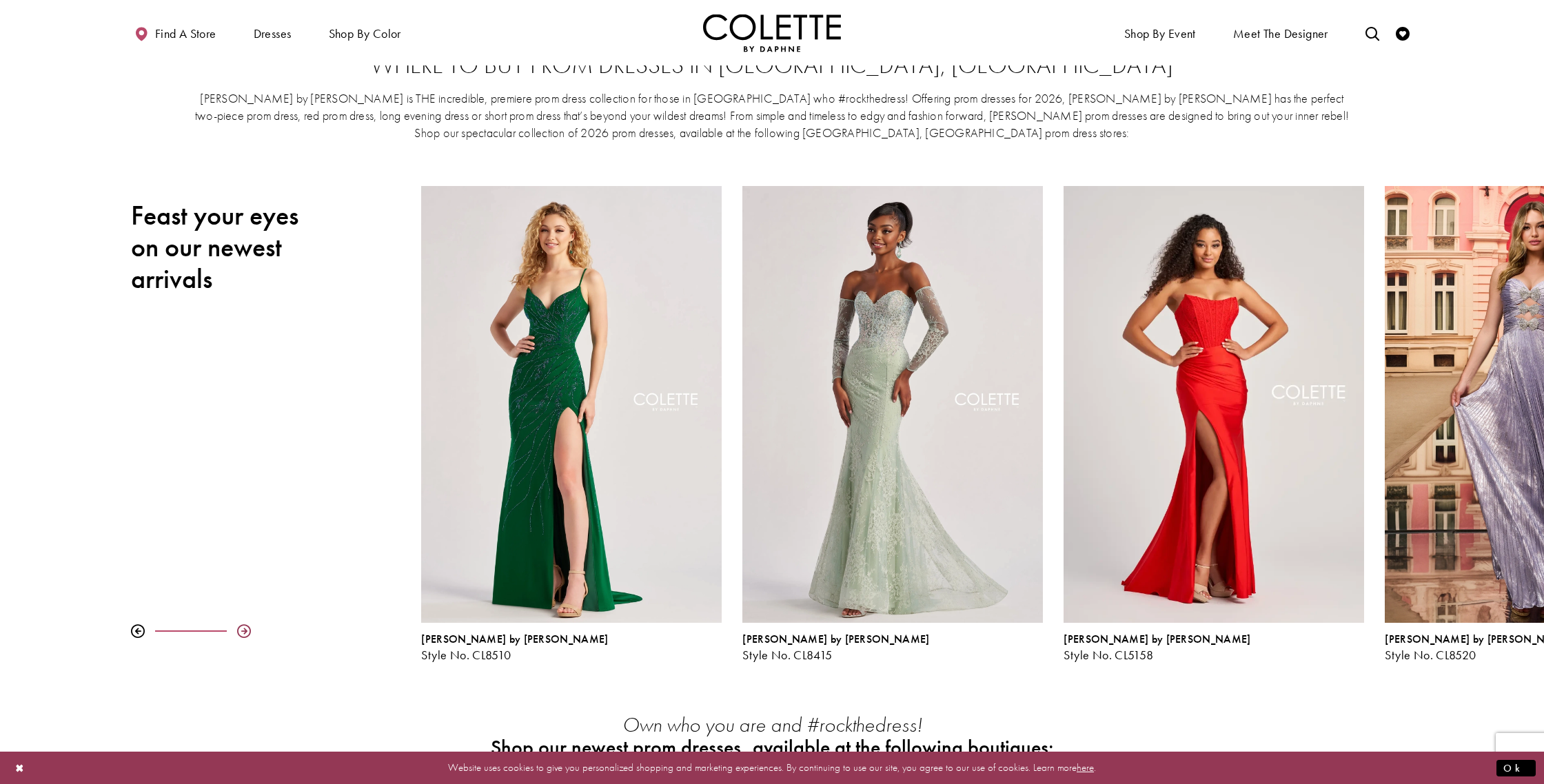
click at [243, 628] on div at bounding box center [244, 631] width 14 height 14
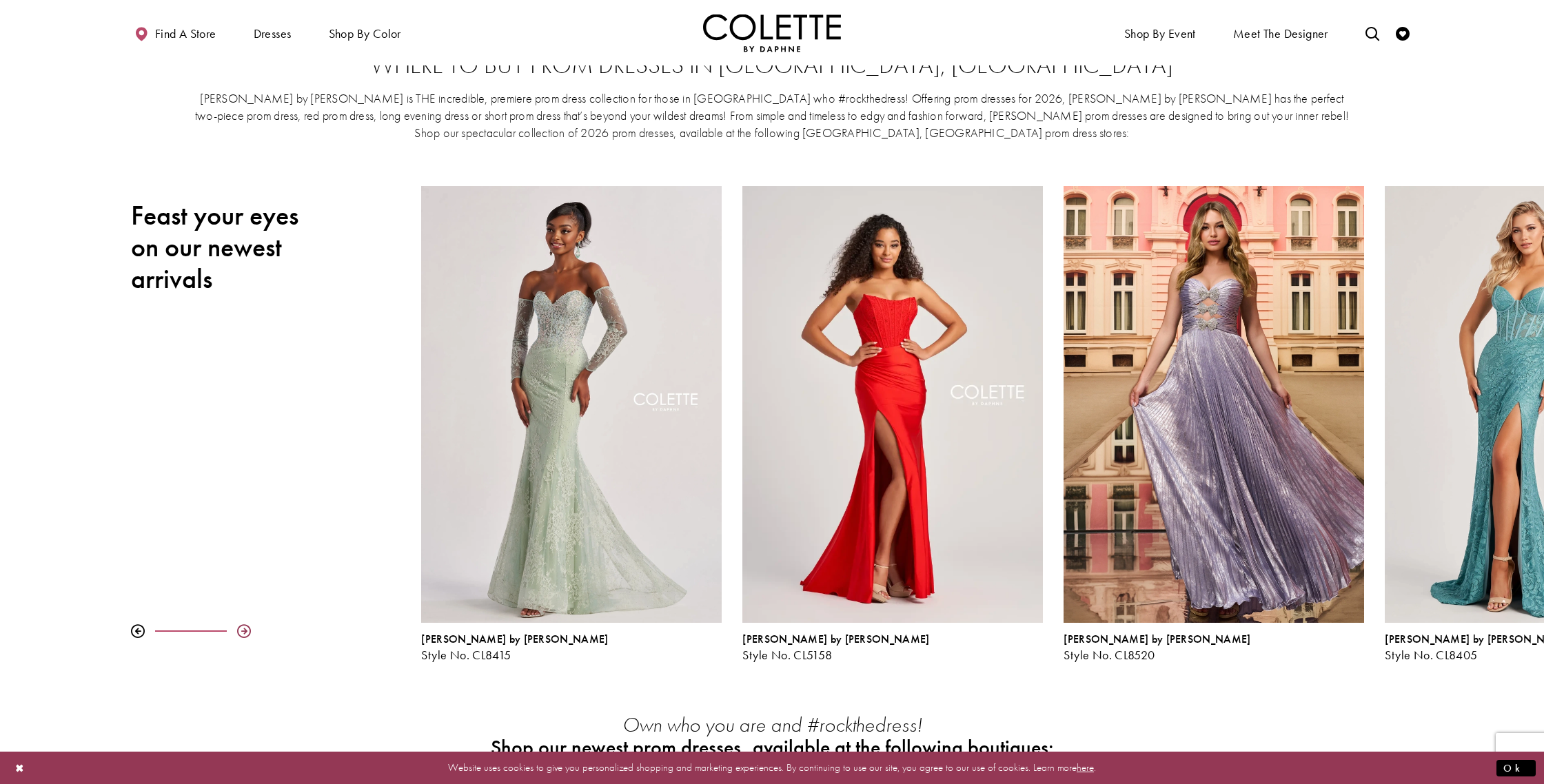
click at [243, 628] on div at bounding box center [244, 631] width 14 height 14
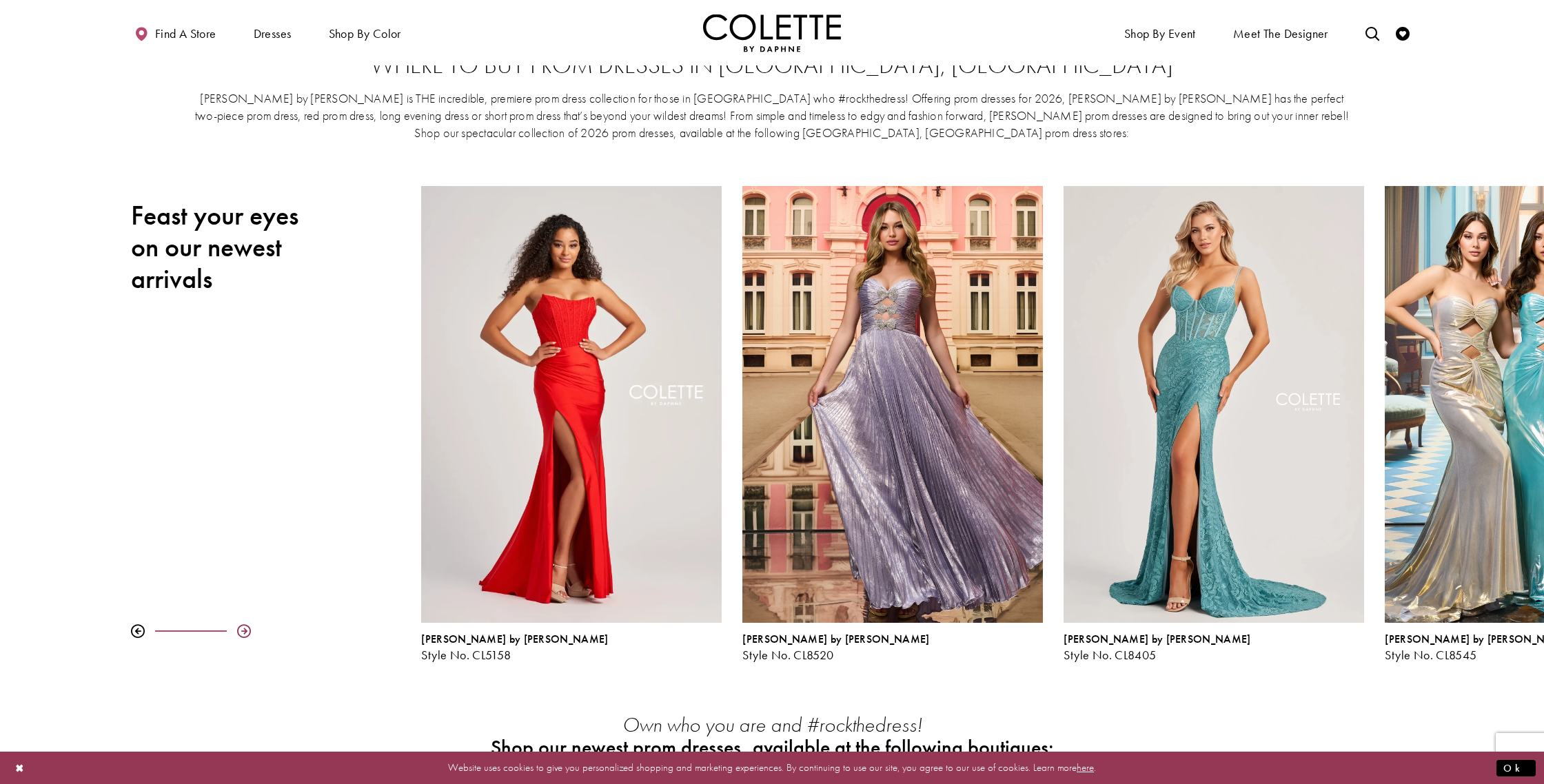
click at [243, 628] on div at bounding box center [244, 631] width 14 height 14
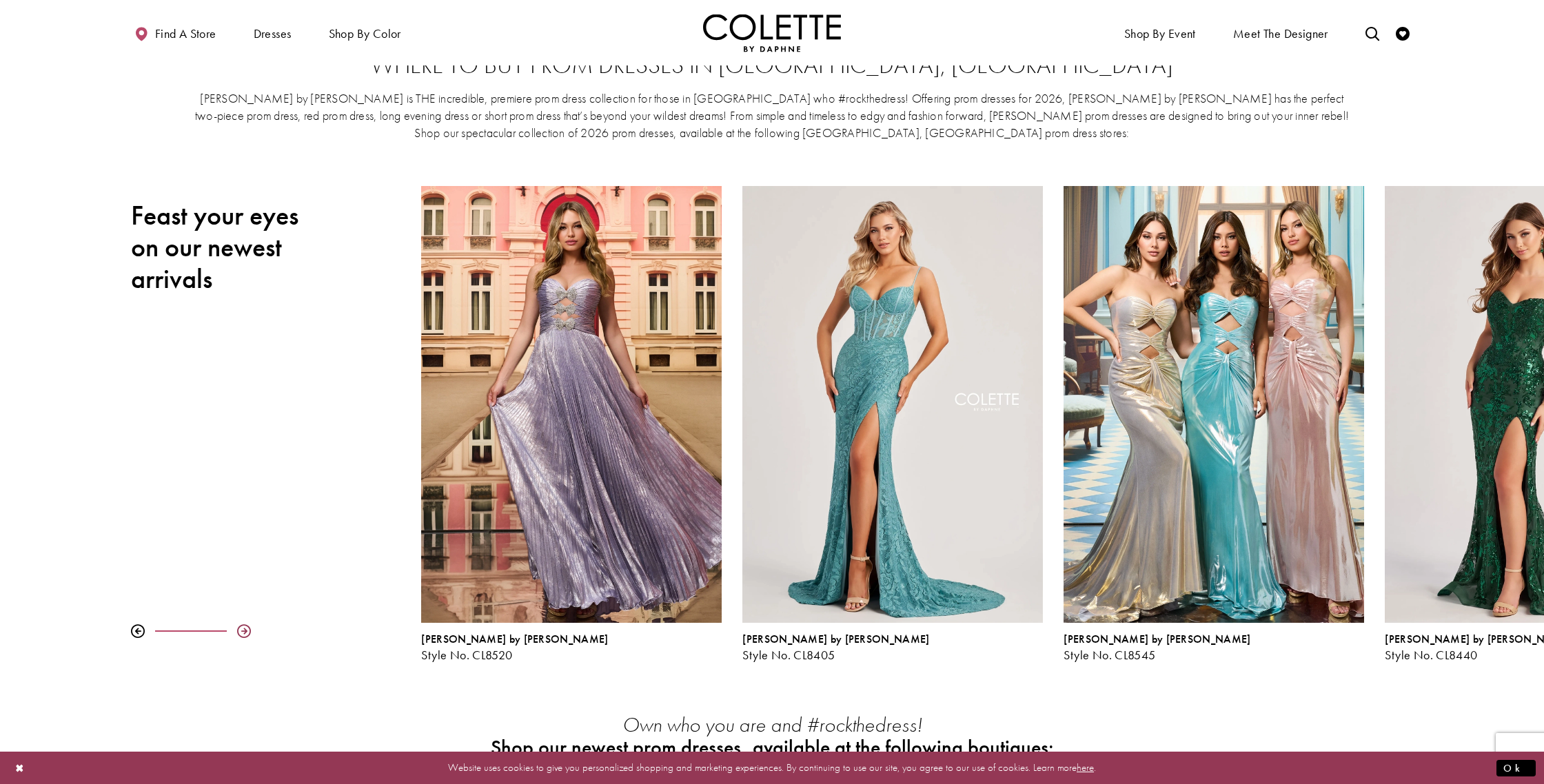
click at [243, 628] on div at bounding box center [244, 631] width 14 height 14
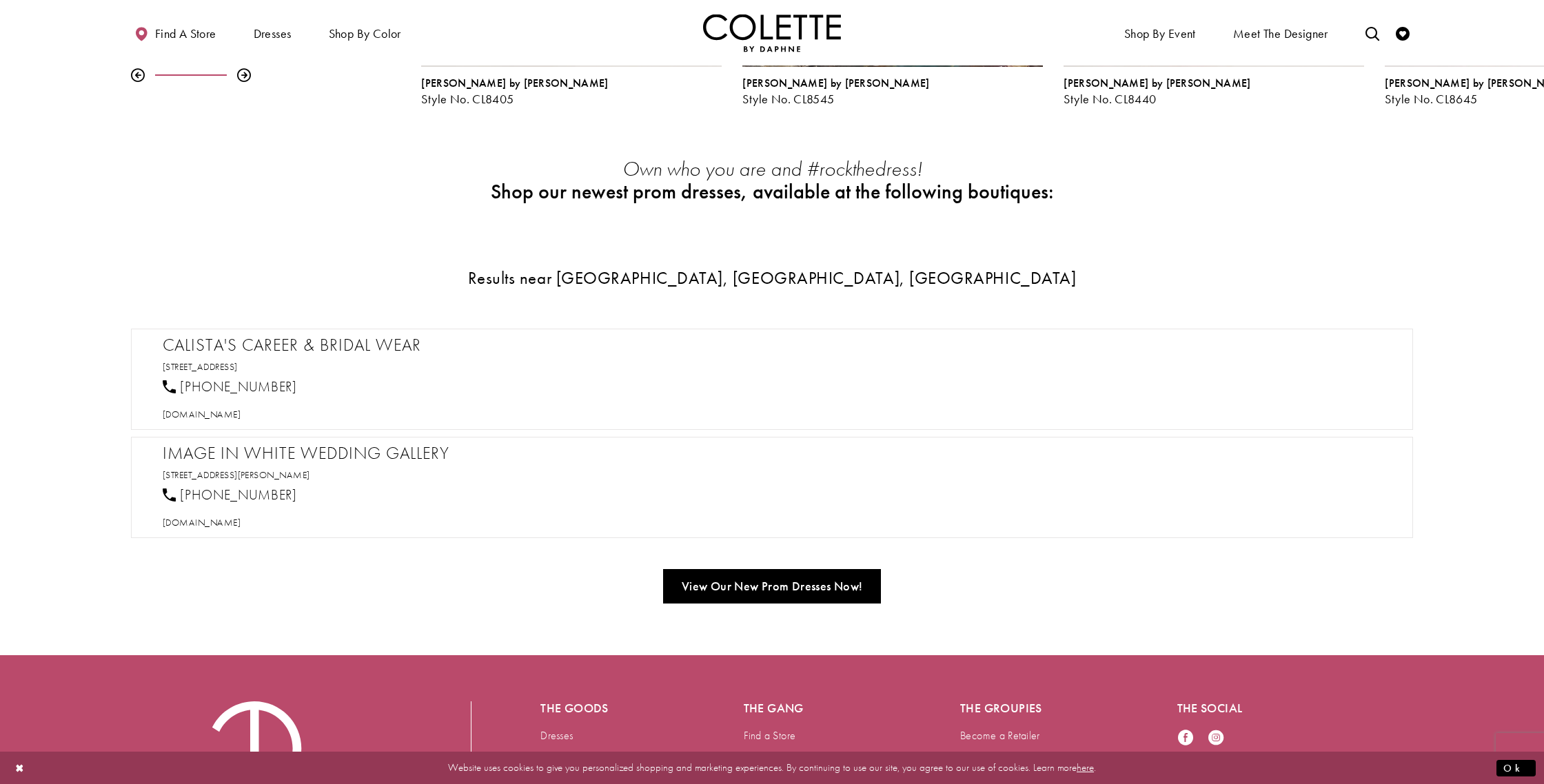
scroll to position [600, 0]
